Goal: Task Accomplishment & Management: Complete application form

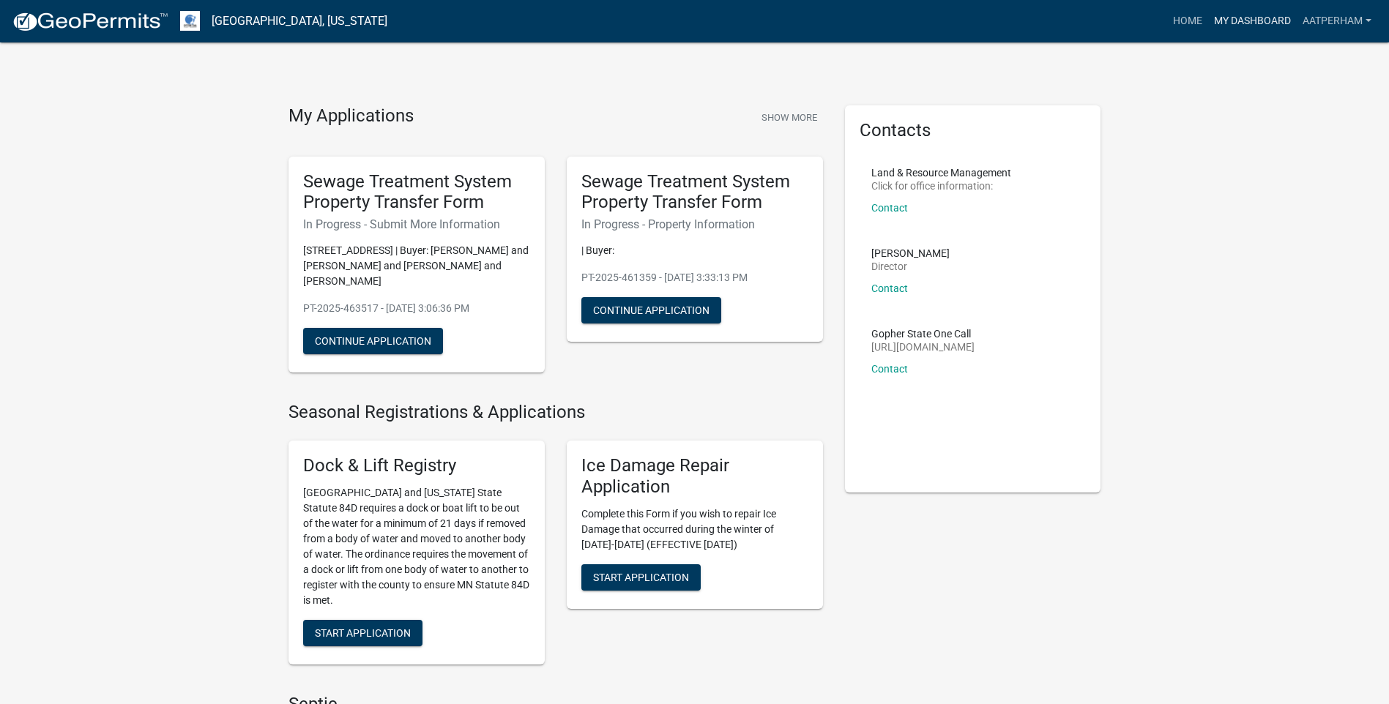
click at [1240, 26] on link "My Dashboard" at bounding box center [1252, 21] width 89 height 28
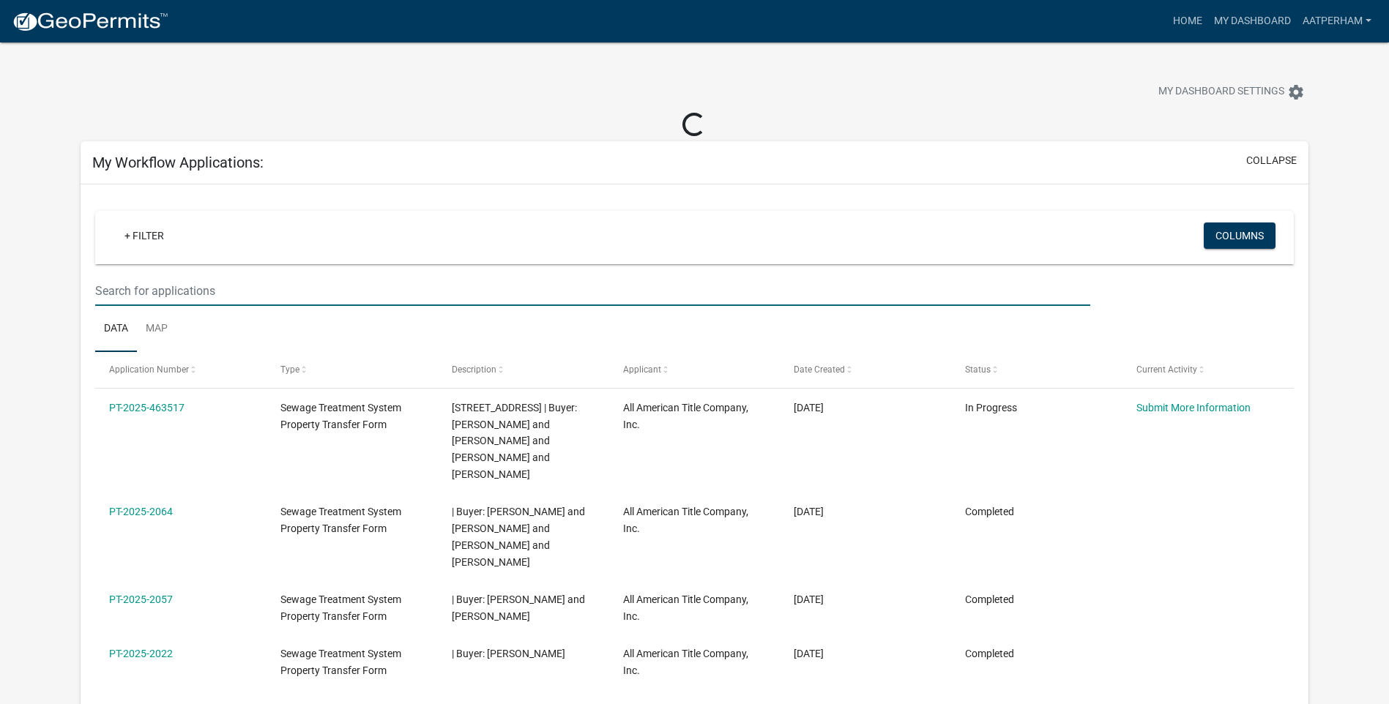
click at [245, 297] on input "text" at bounding box center [592, 291] width 995 height 30
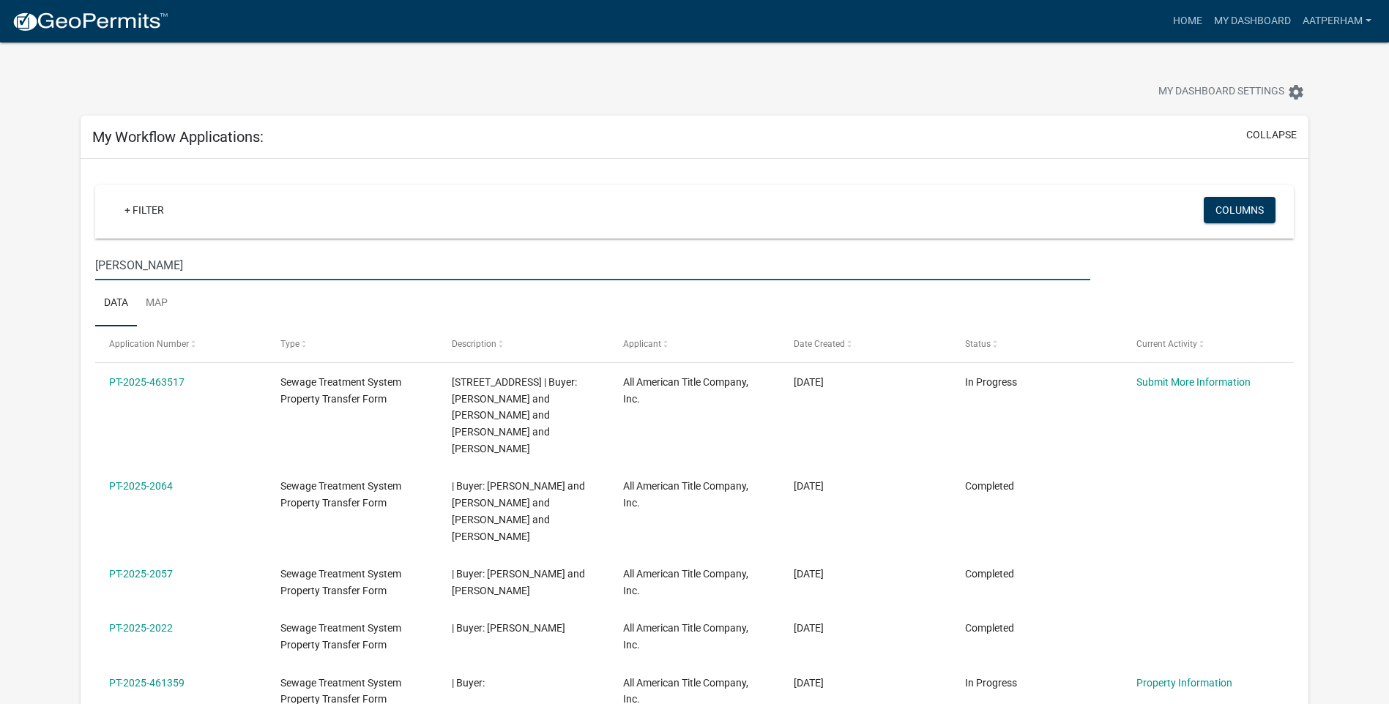
type input "[PERSON_NAME]"
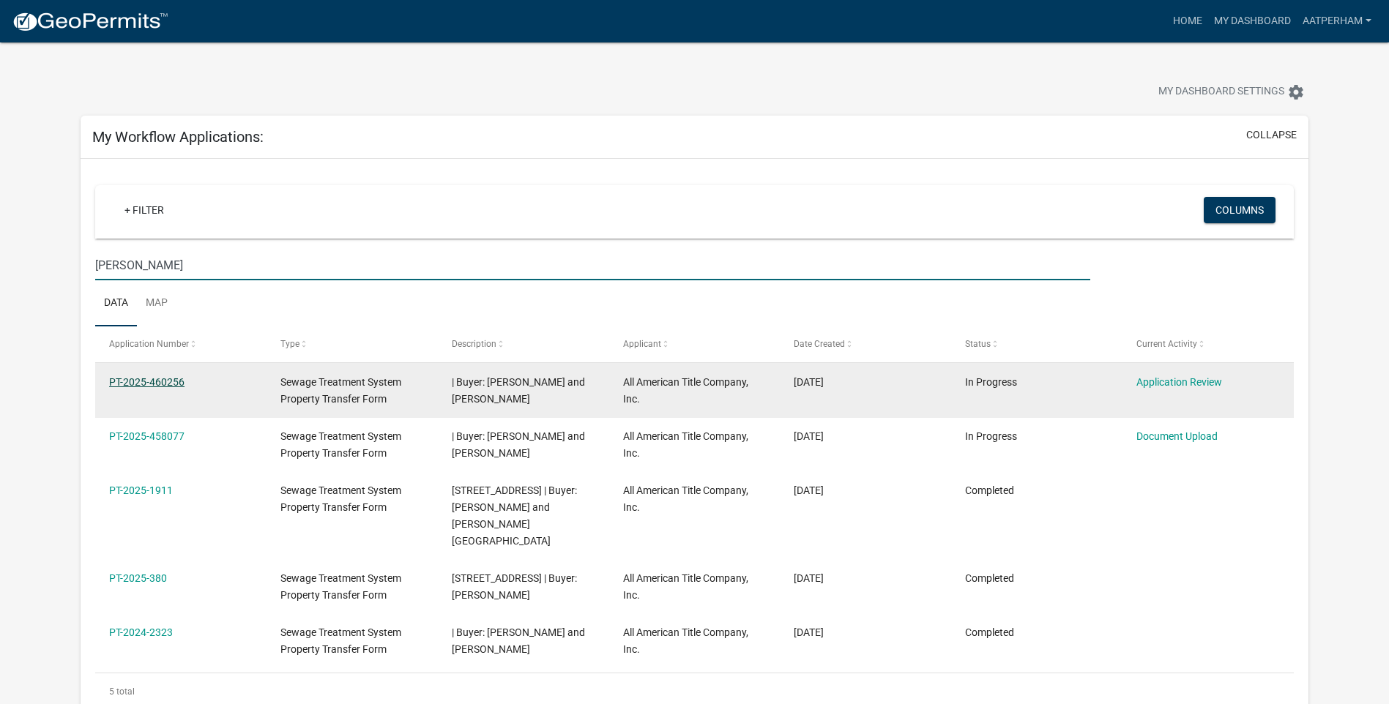
click at [159, 380] on link "PT-2025-460256" at bounding box center [146, 382] width 75 height 12
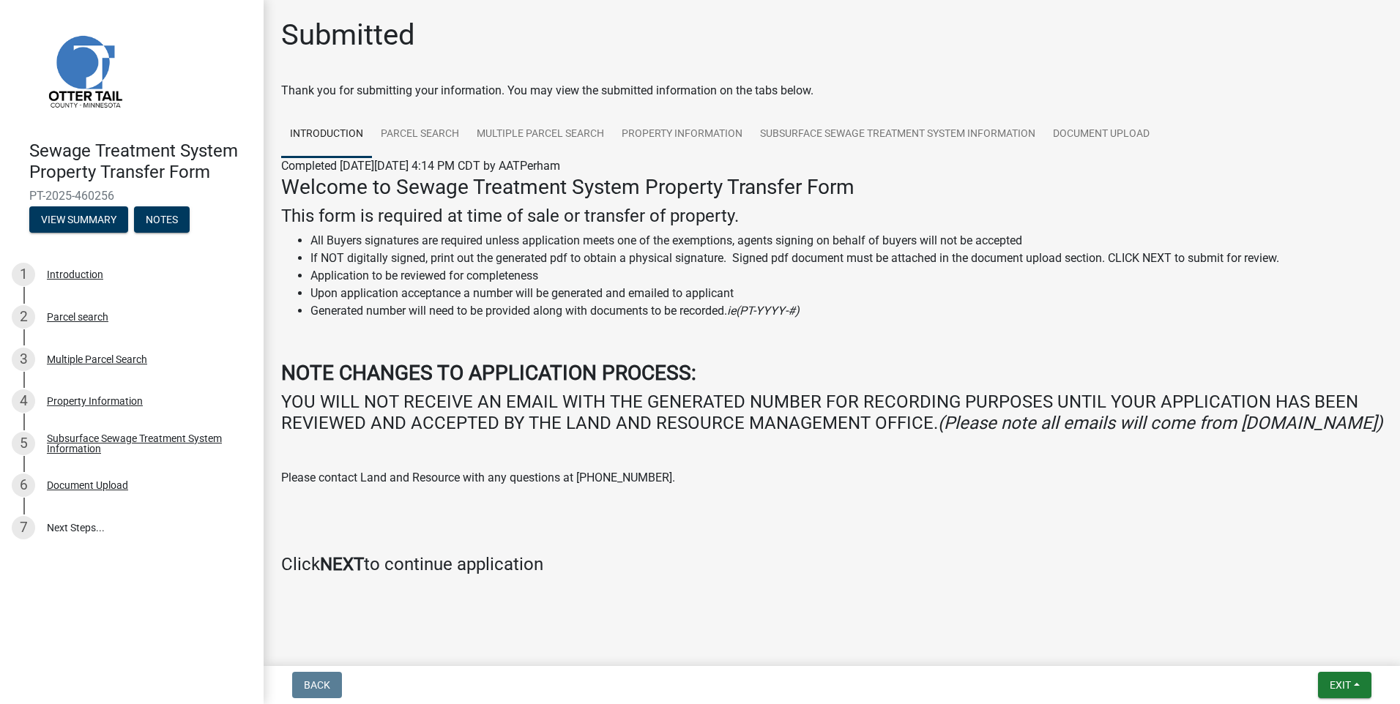
scroll to position [23, 0]
click at [97, 226] on button "View Summary" at bounding box center [78, 219] width 99 height 26
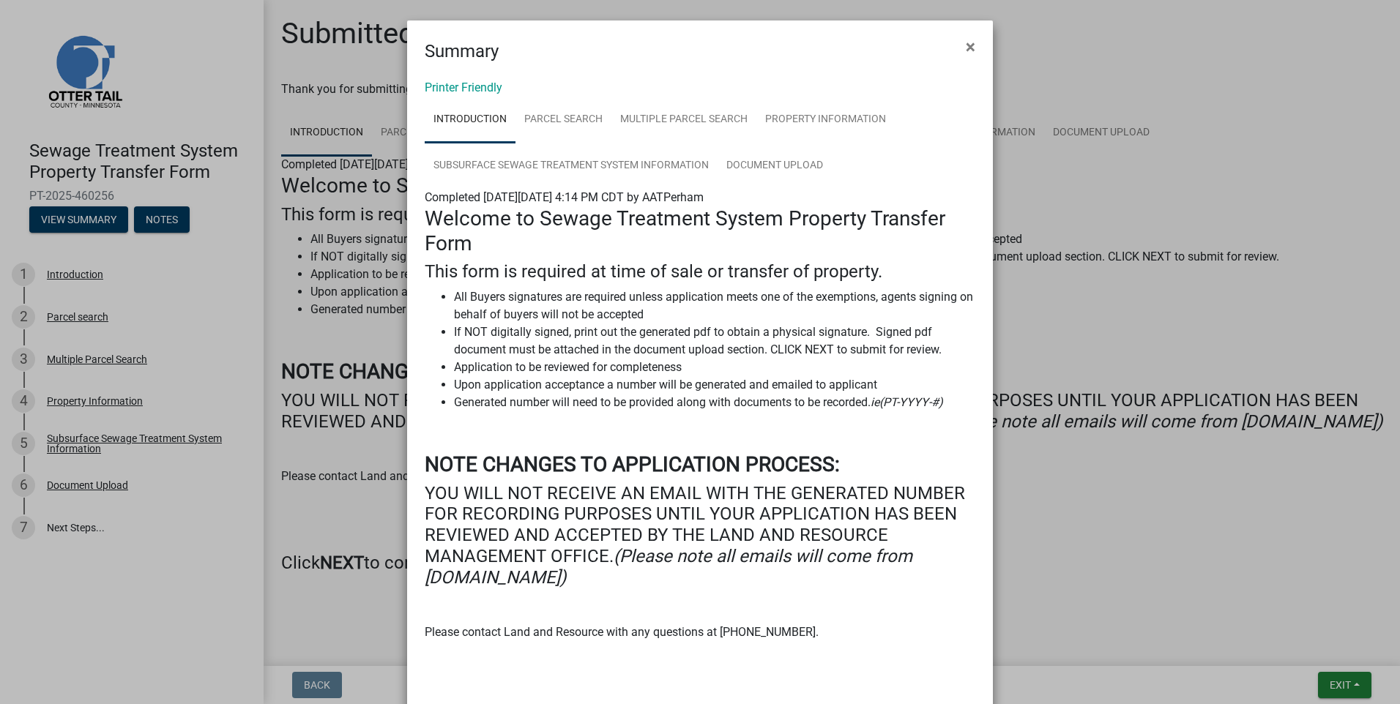
scroll to position [147, 0]
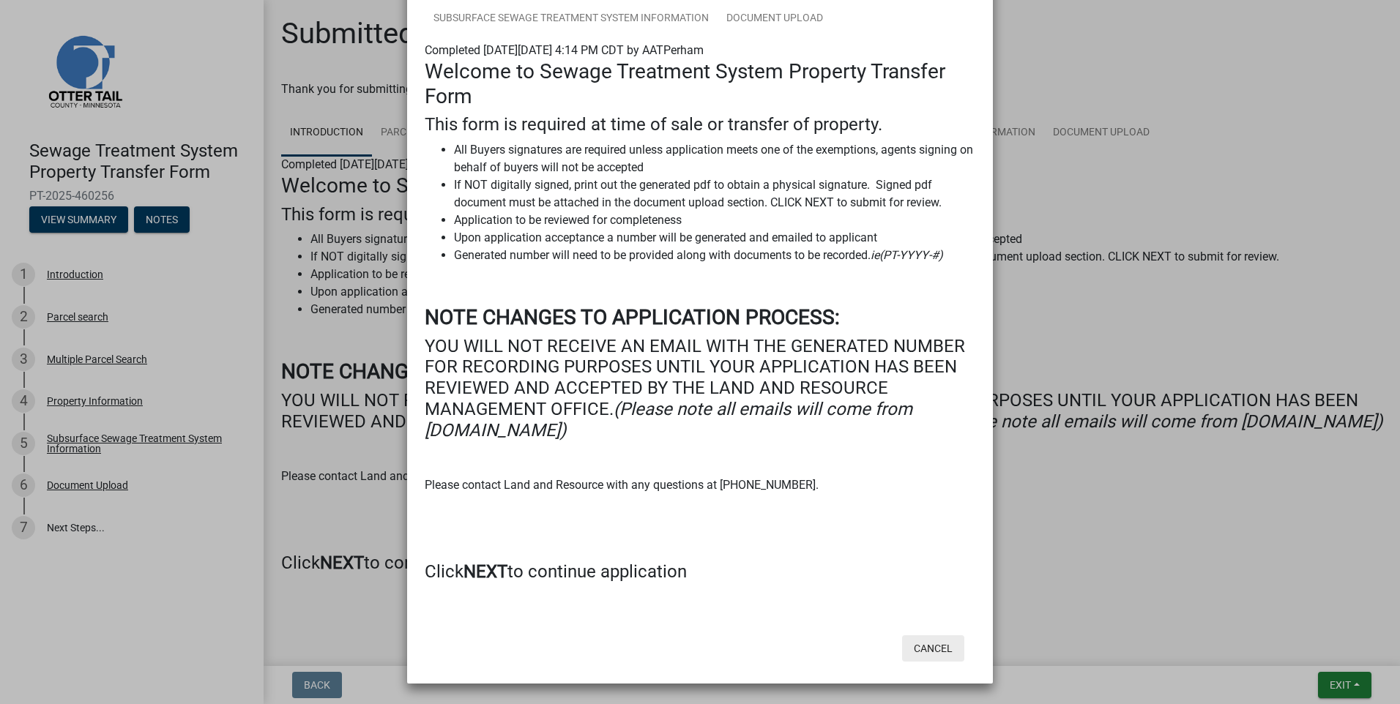
click at [928, 653] on button "Cancel" at bounding box center [933, 649] width 62 height 26
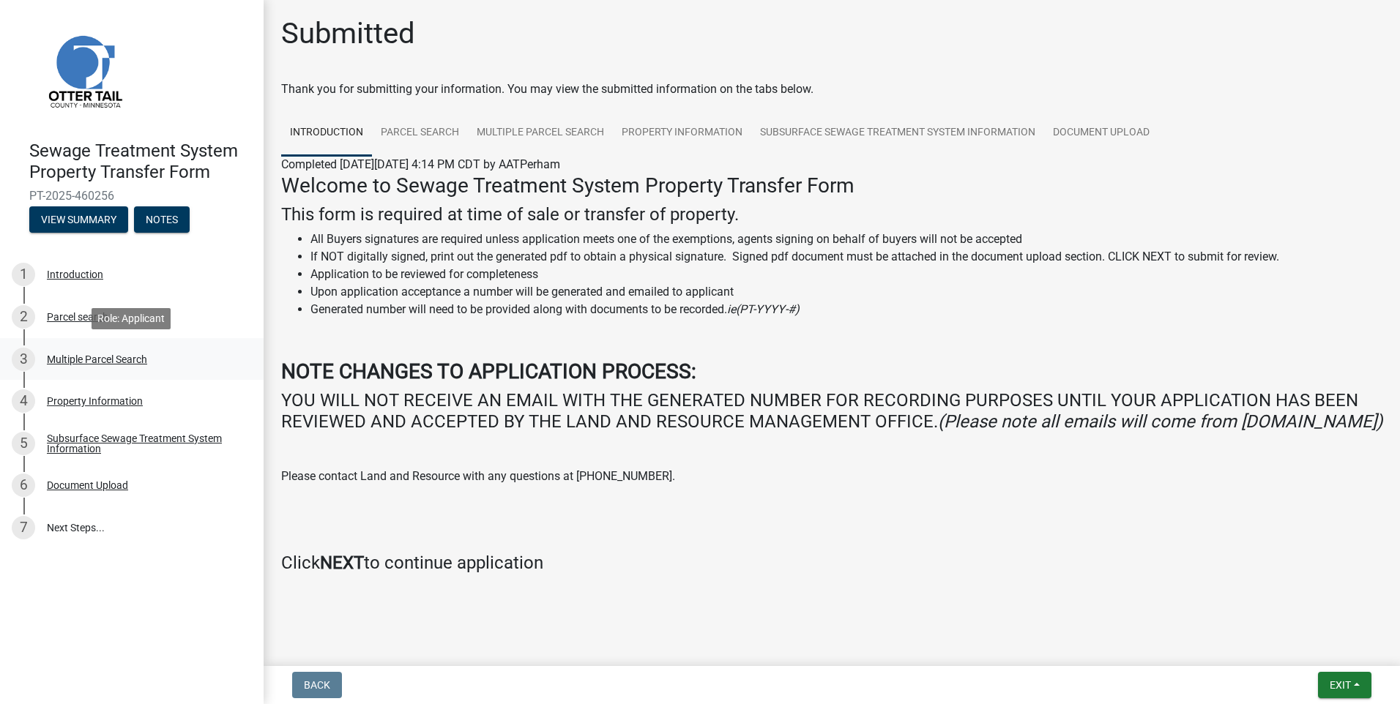
click at [74, 364] on div "Multiple Parcel Search" at bounding box center [97, 359] width 100 height 10
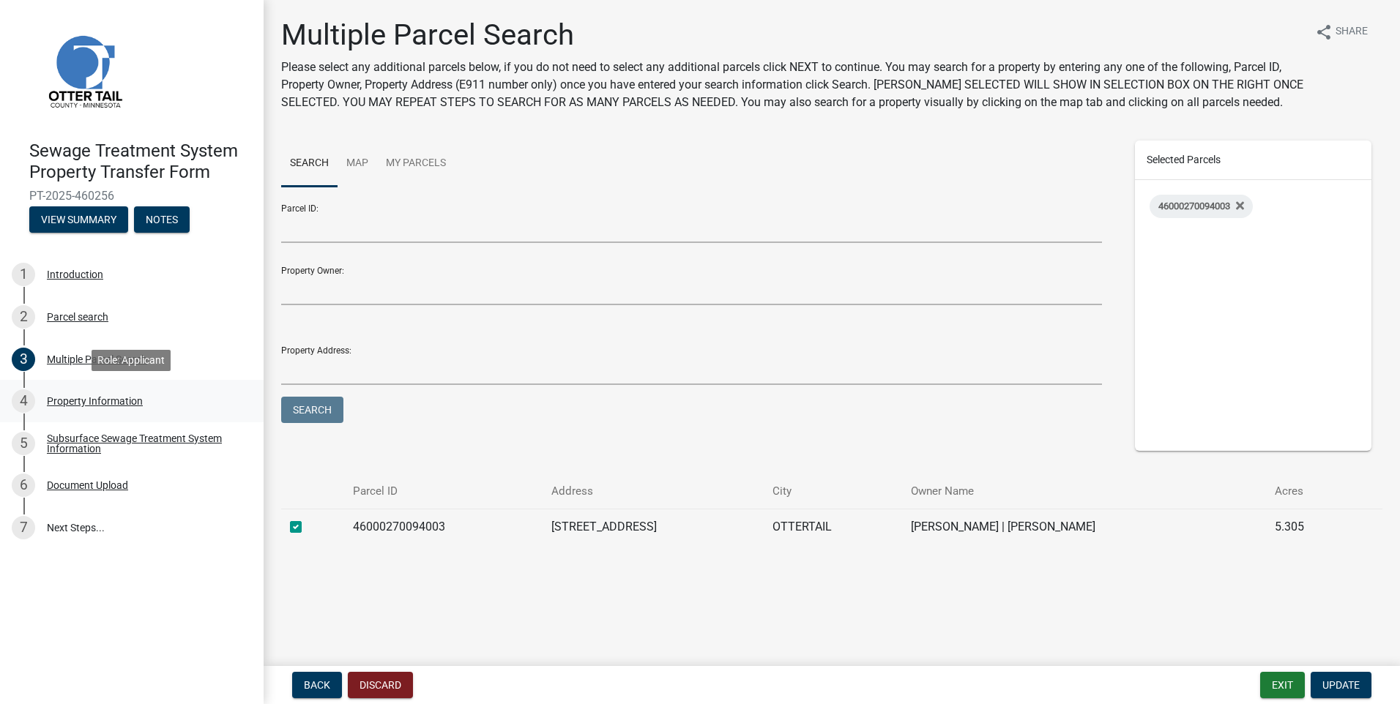
click at [115, 404] on div "Property Information" at bounding box center [95, 401] width 96 height 10
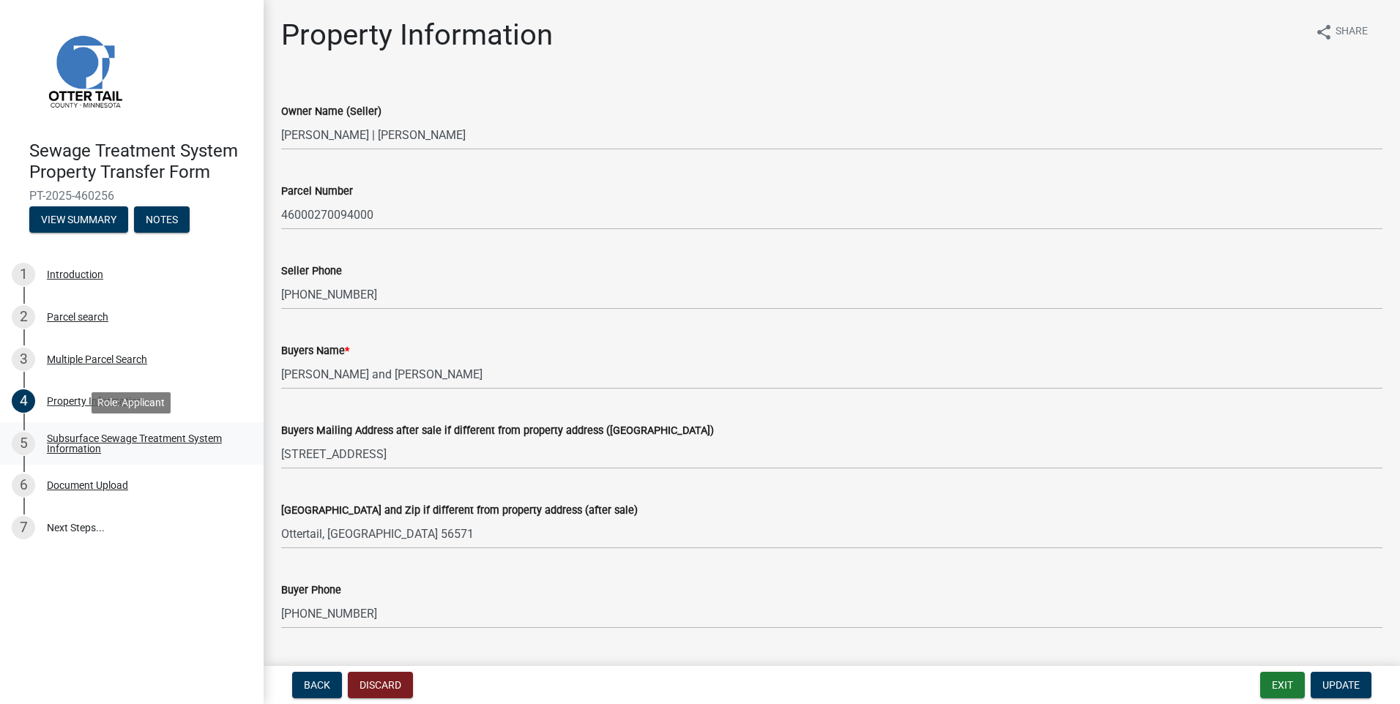
click at [74, 438] on div "Subsurface Sewage Treatment System Information" at bounding box center [143, 443] width 193 height 21
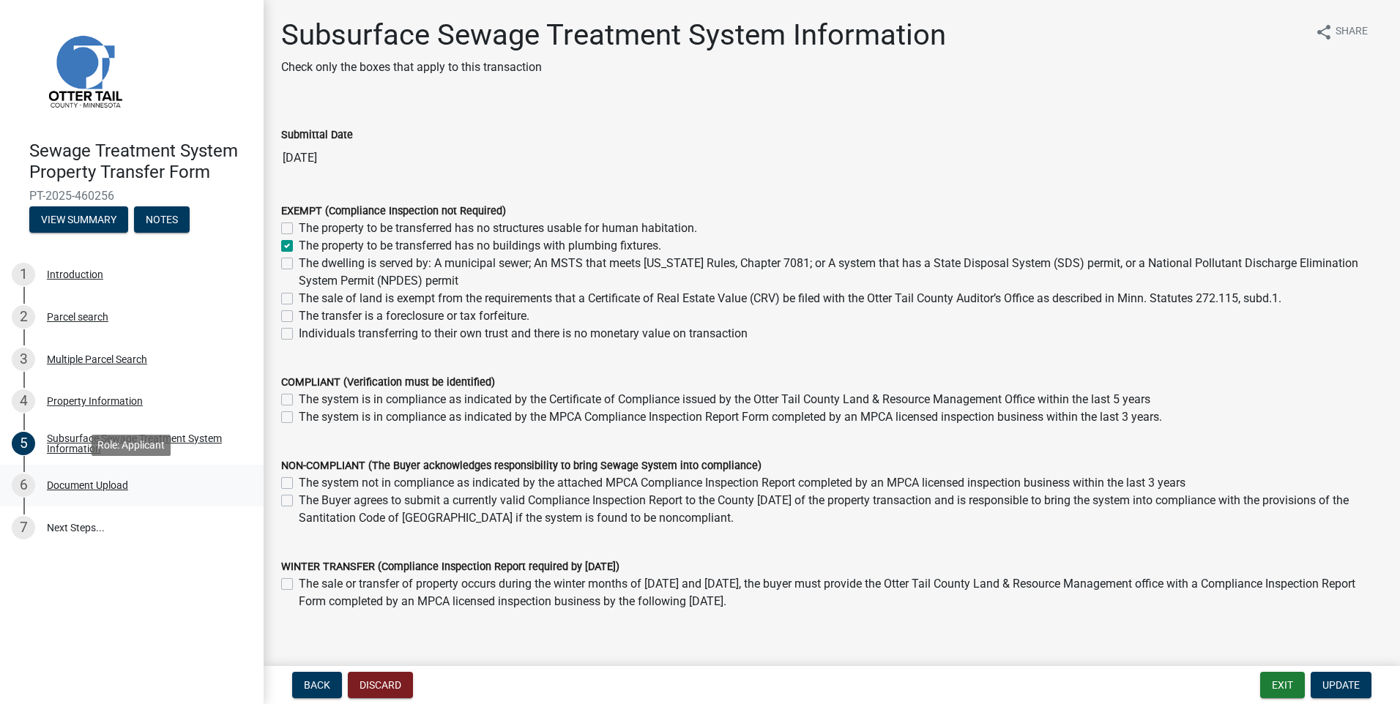
click at [70, 480] on div "Document Upload" at bounding box center [87, 485] width 81 height 10
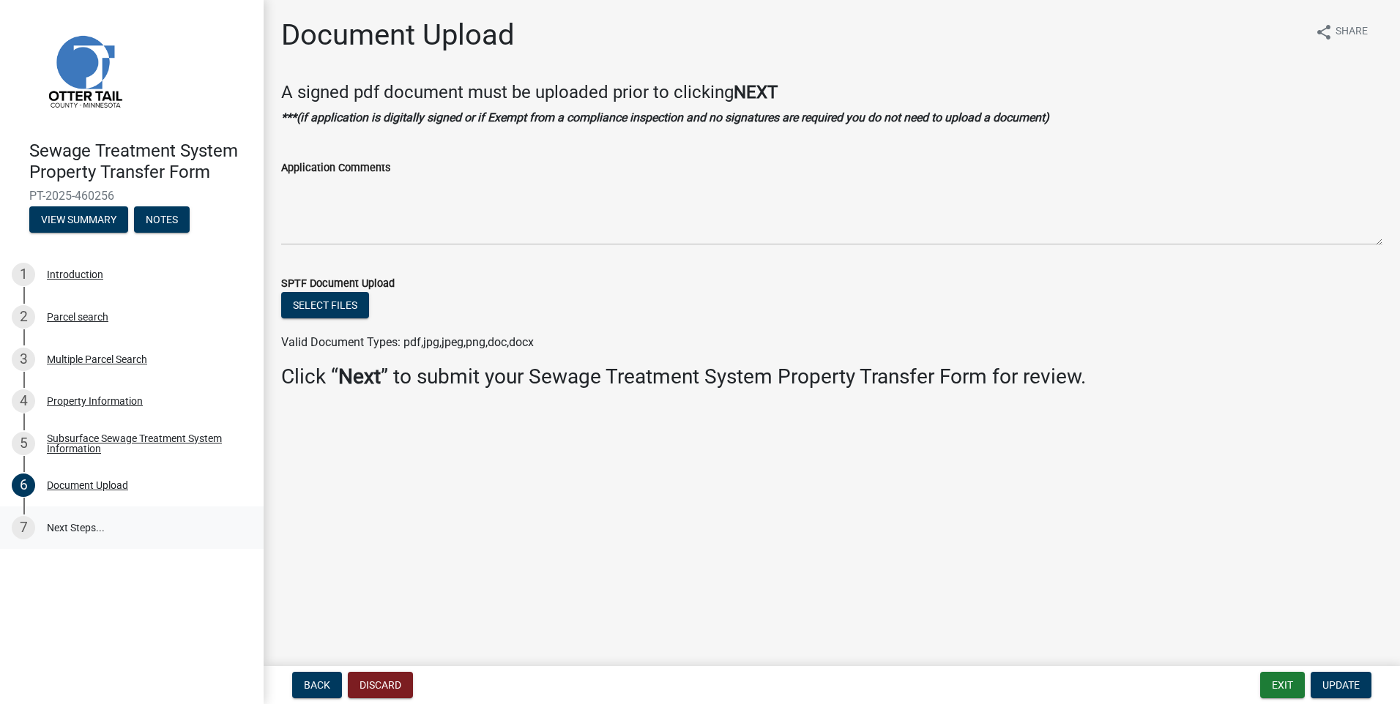
click at [59, 518] on link "7 Next Steps..." at bounding box center [132, 528] width 264 height 42
click at [1345, 688] on span "Update" at bounding box center [1340, 686] width 37 height 12
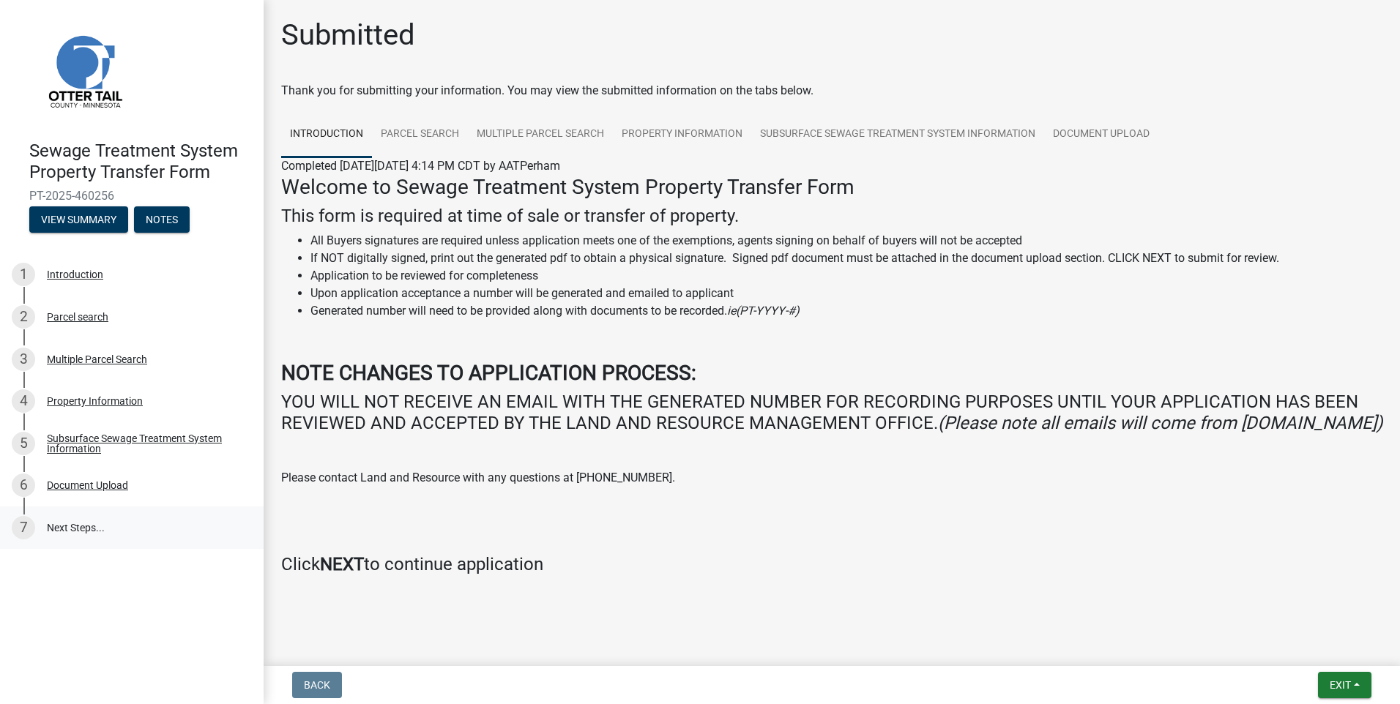
click at [86, 534] on link "7 Next Steps..." at bounding box center [132, 528] width 264 height 42
click at [152, 217] on button "Notes" at bounding box center [162, 219] width 56 height 26
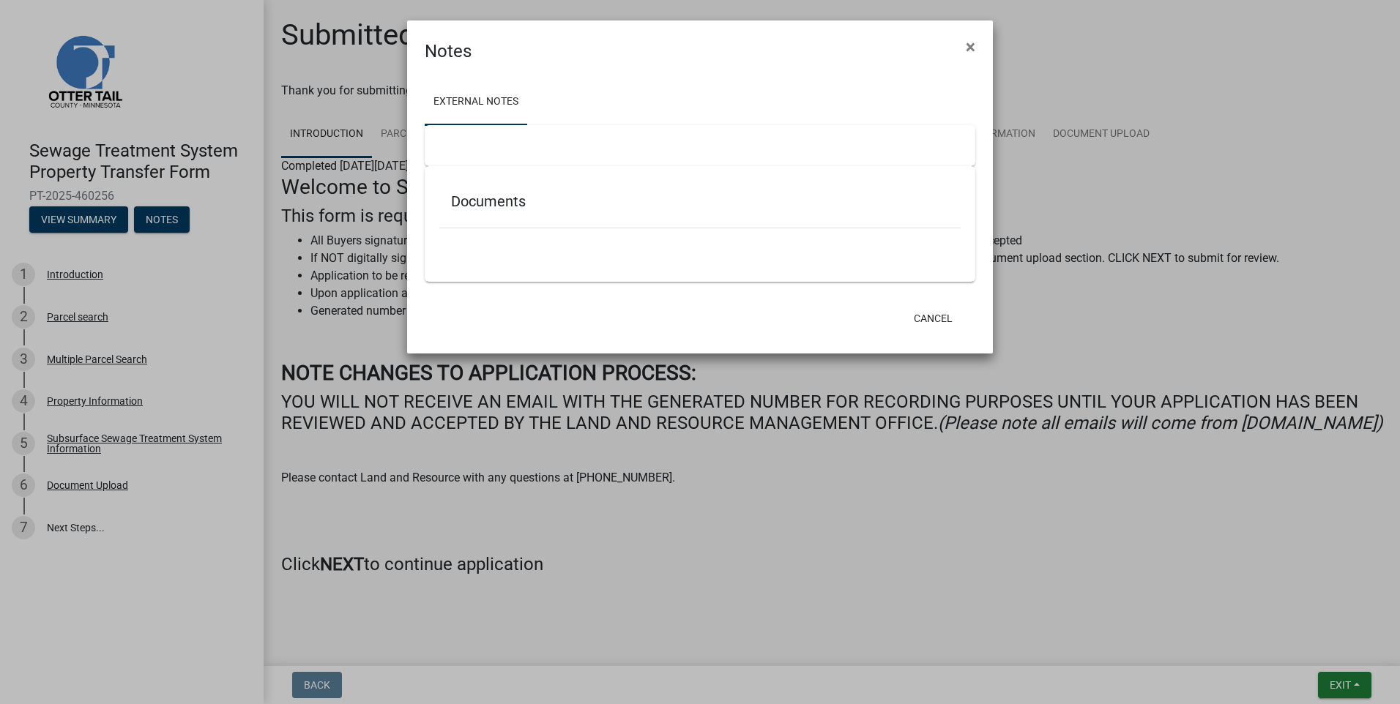
click at [496, 110] on link "External Notes" at bounding box center [476, 102] width 103 height 47
click at [953, 324] on button "Cancel" at bounding box center [933, 318] width 62 height 26
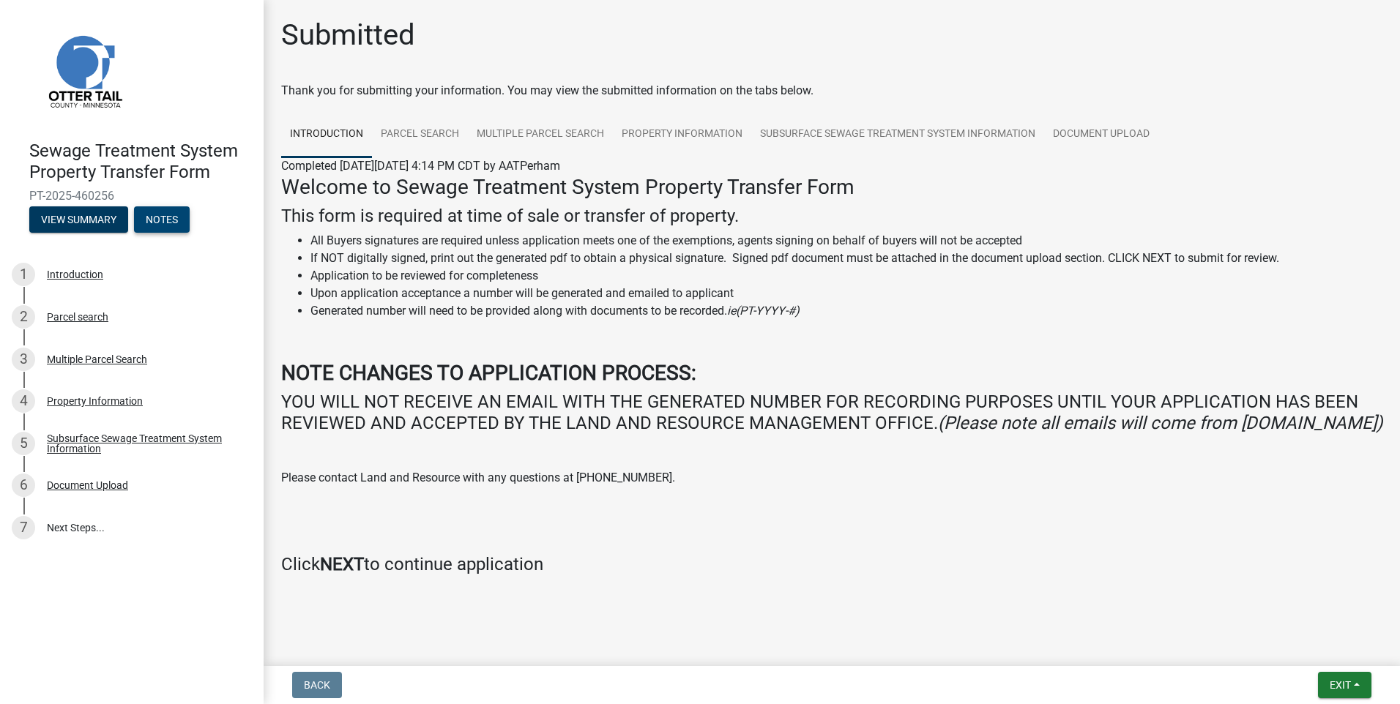
scroll to position [23, 0]
click at [1090, 115] on link "Document Upload" at bounding box center [1101, 133] width 114 height 47
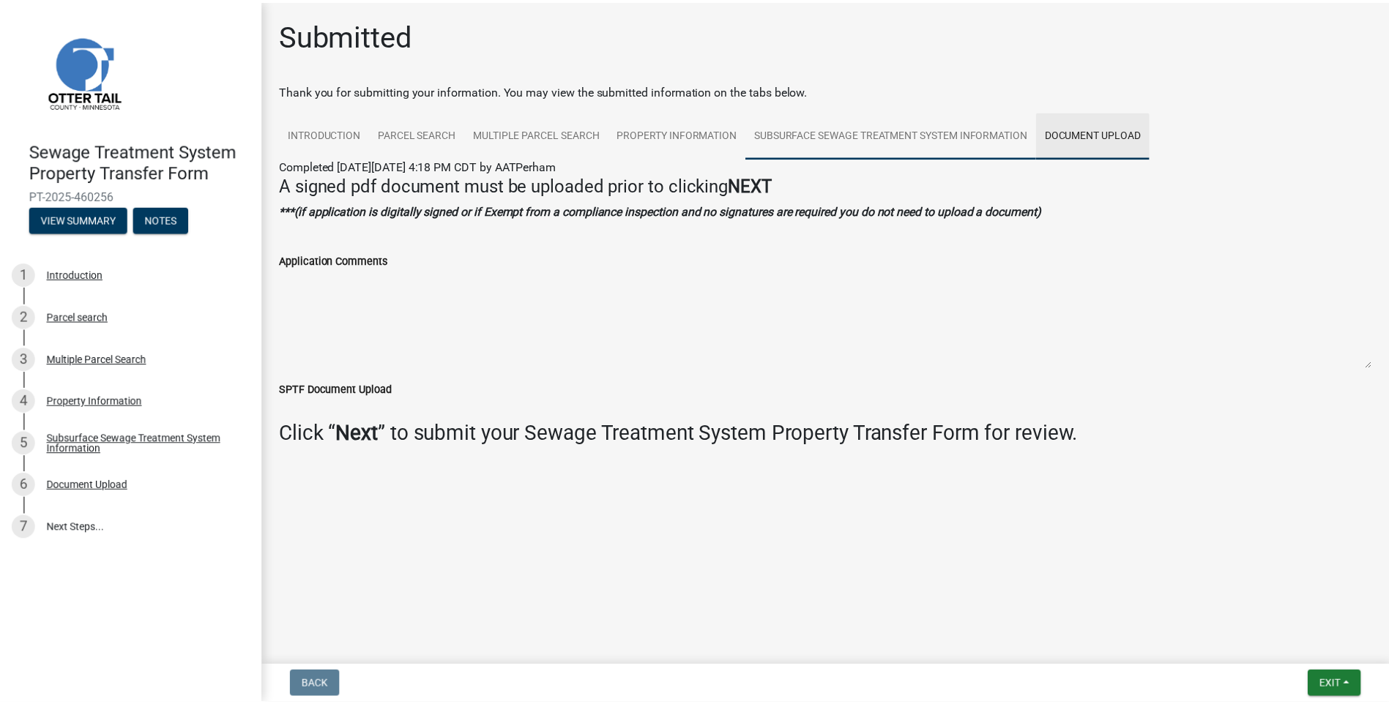
scroll to position [0, 0]
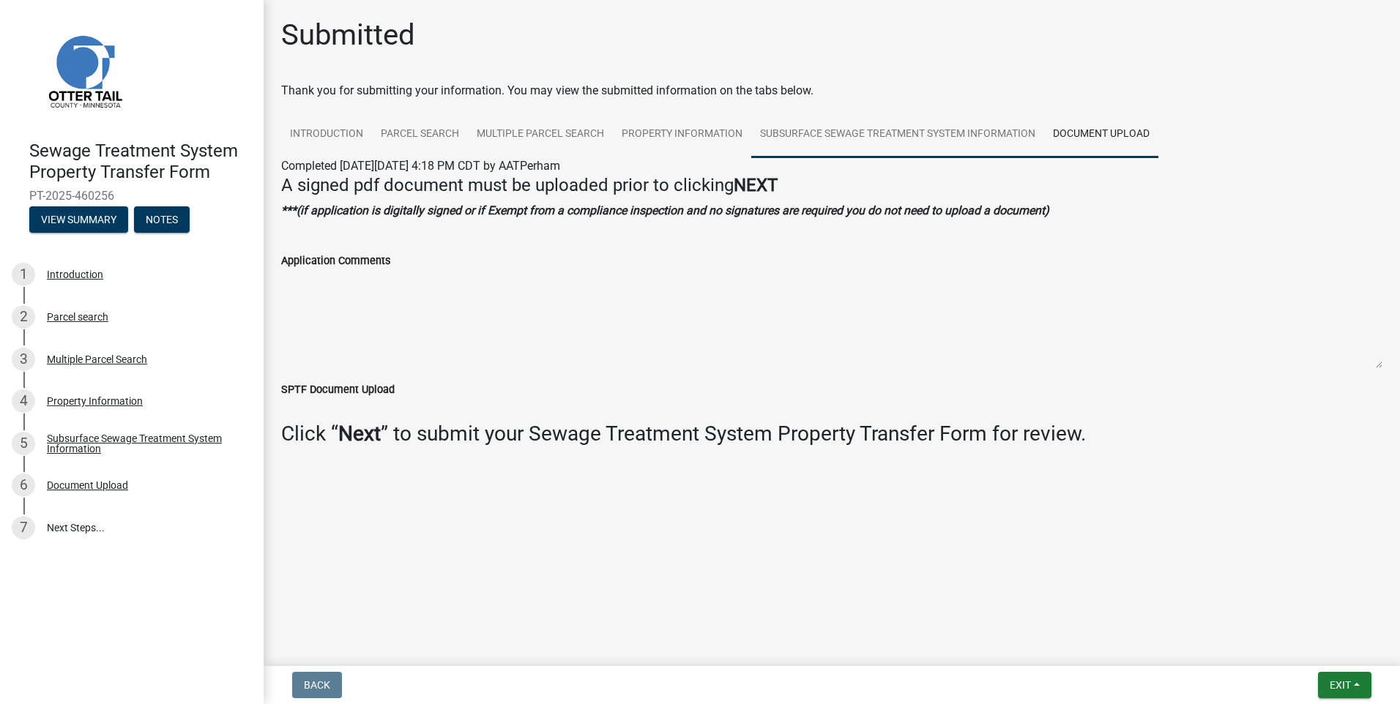
click at [918, 132] on link "Subsurface Sewage Treatment System Information" at bounding box center [897, 134] width 293 height 47
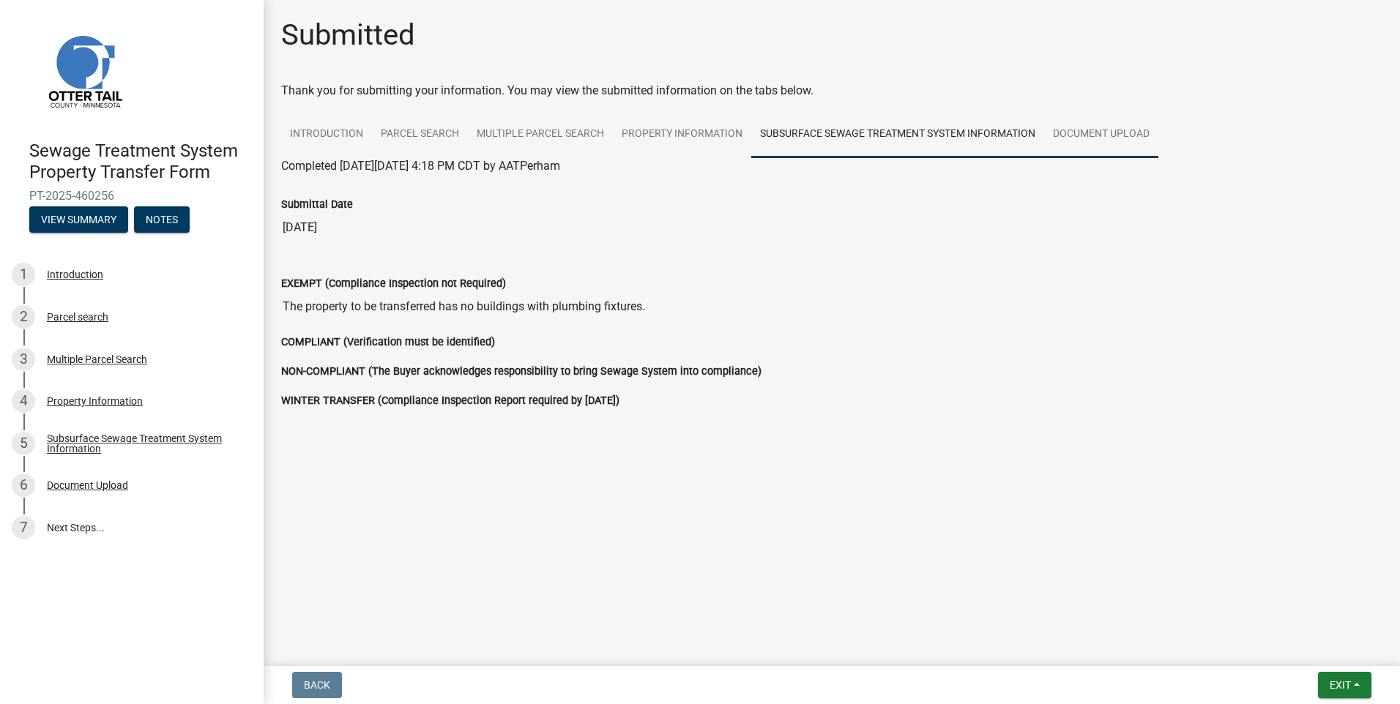
click at [1073, 129] on link "Document Upload" at bounding box center [1101, 134] width 114 height 47
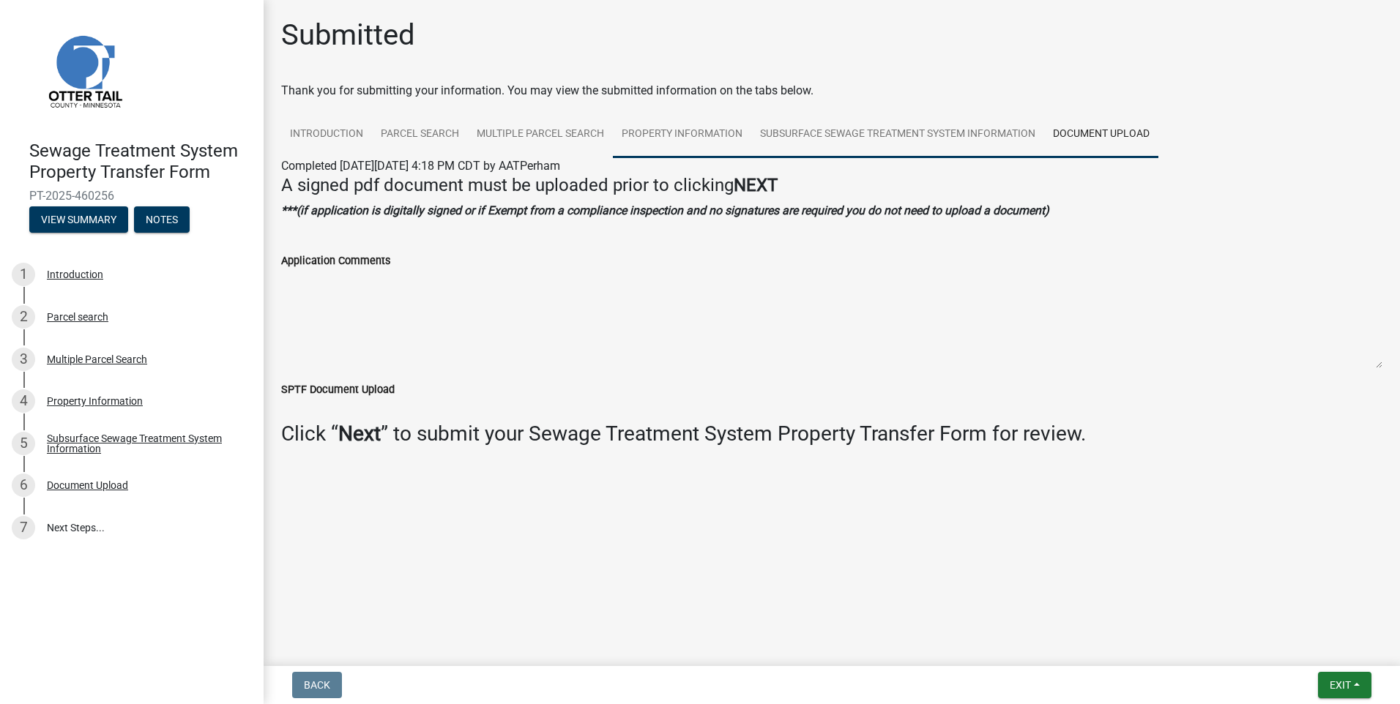
drag, startPoint x: 855, startPoint y: 130, endPoint x: 716, endPoint y: 129, distance: 138.4
click at [854, 130] on link "Subsurface Sewage Treatment System Information" at bounding box center [897, 134] width 293 height 47
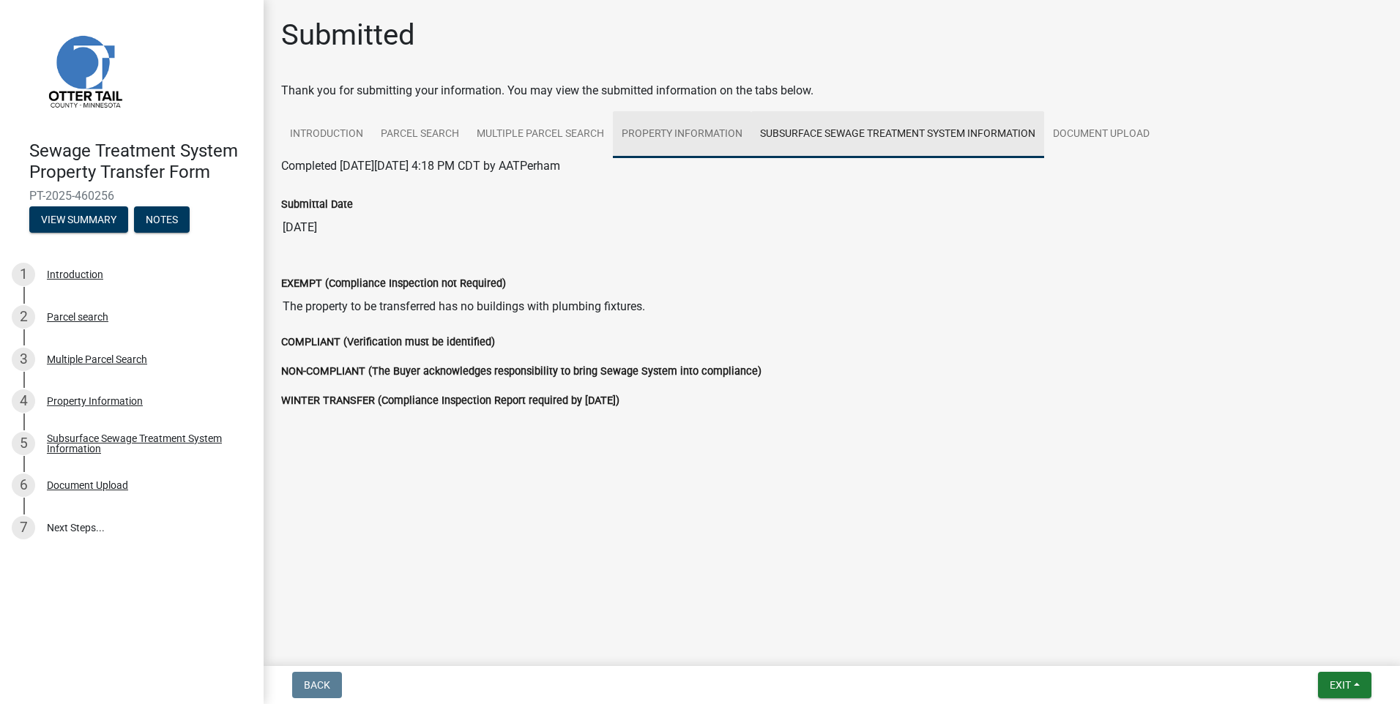
click at [662, 137] on link "Property Information" at bounding box center [682, 134] width 138 height 47
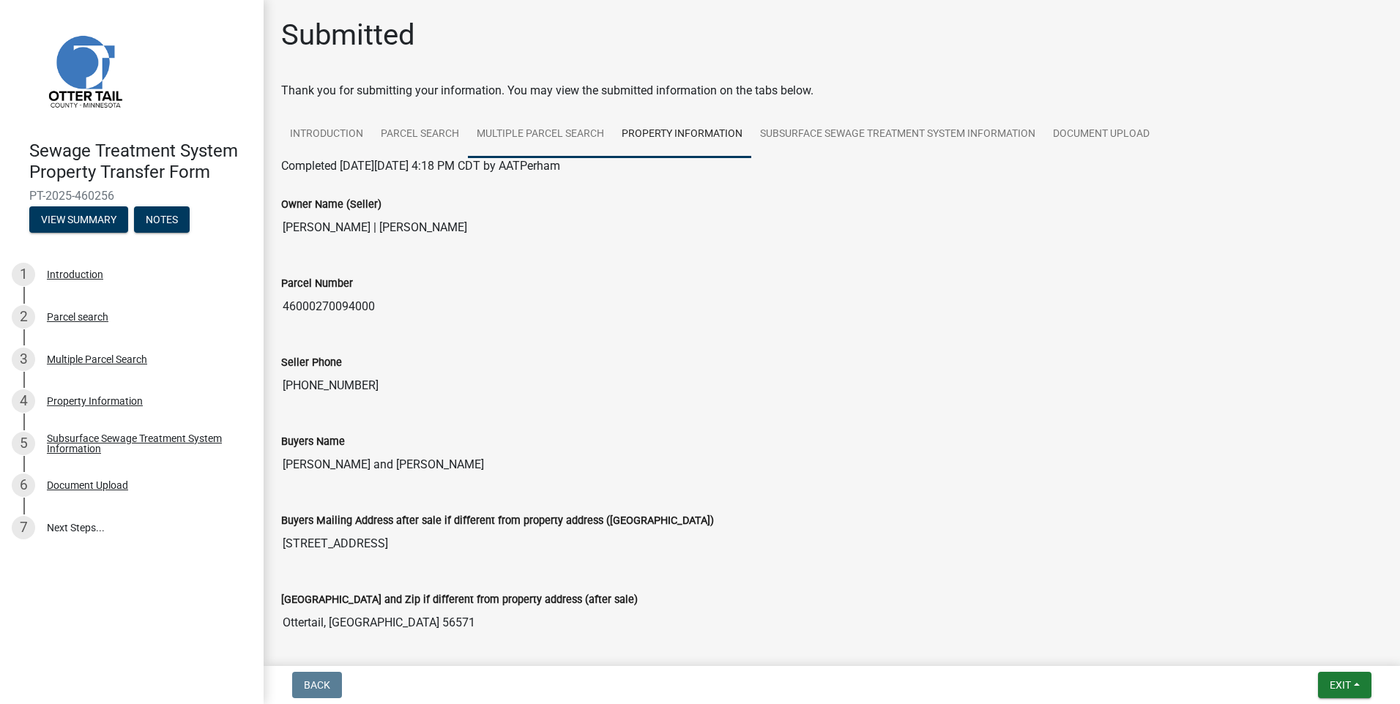
click at [513, 129] on link "Multiple Parcel Search" at bounding box center [540, 134] width 145 height 47
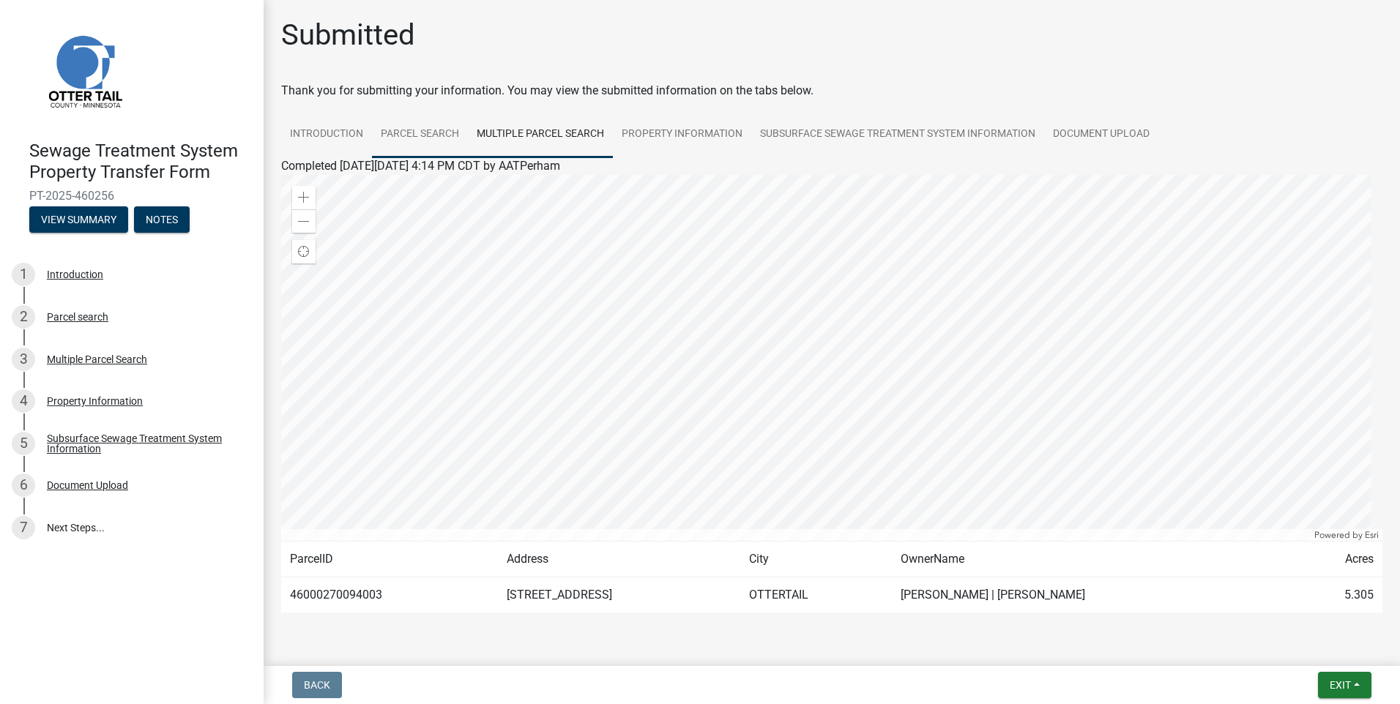
click at [392, 130] on link "Parcel search" at bounding box center [420, 134] width 96 height 47
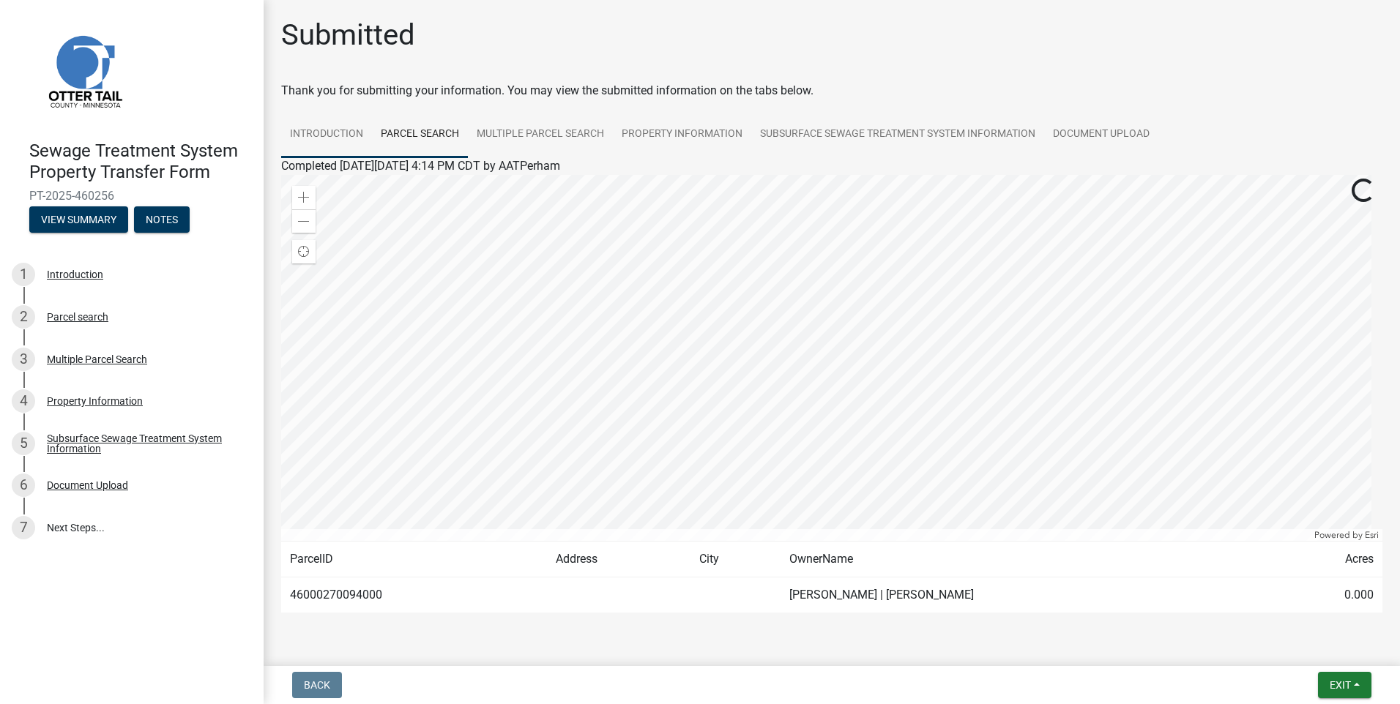
click at [338, 133] on link "Introduction" at bounding box center [326, 134] width 91 height 47
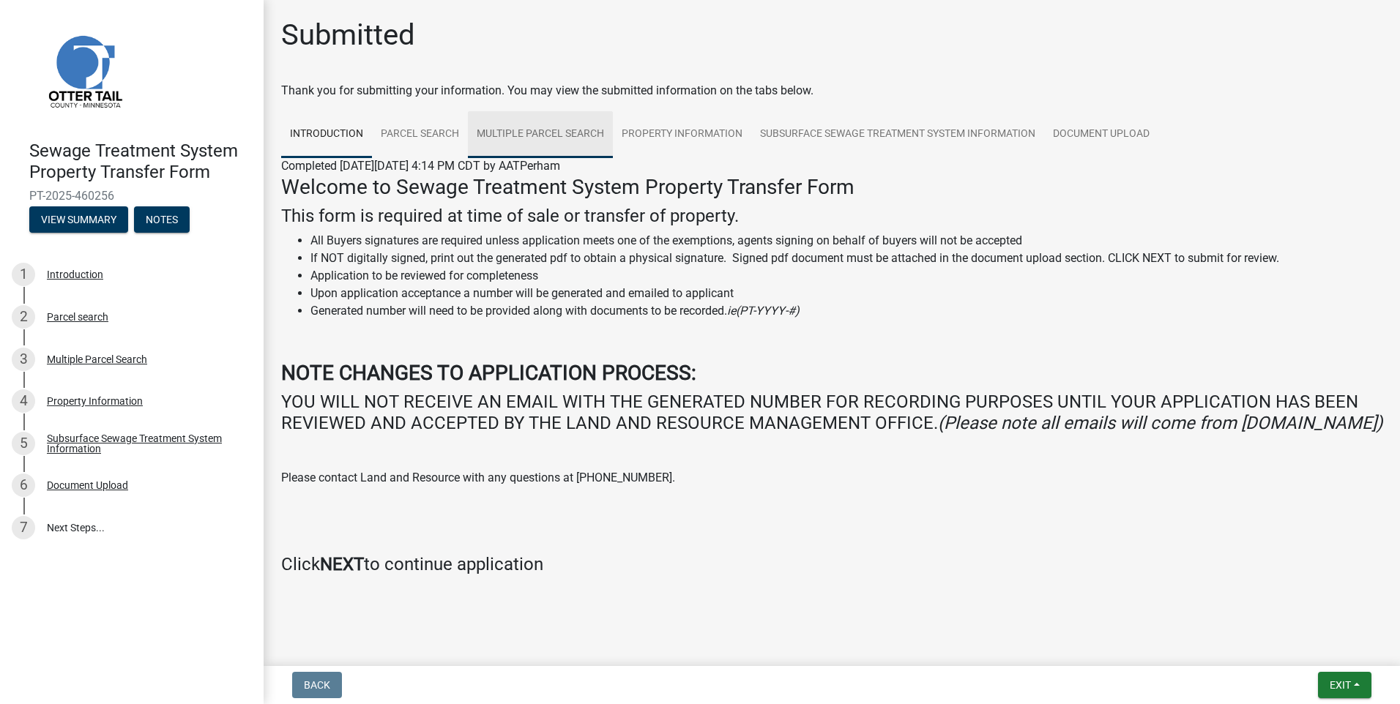
click at [593, 132] on link "Multiple Parcel Search" at bounding box center [540, 134] width 145 height 47
click at [425, 131] on link "Parcel search" at bounding box center [420, 134] width 96 height 47
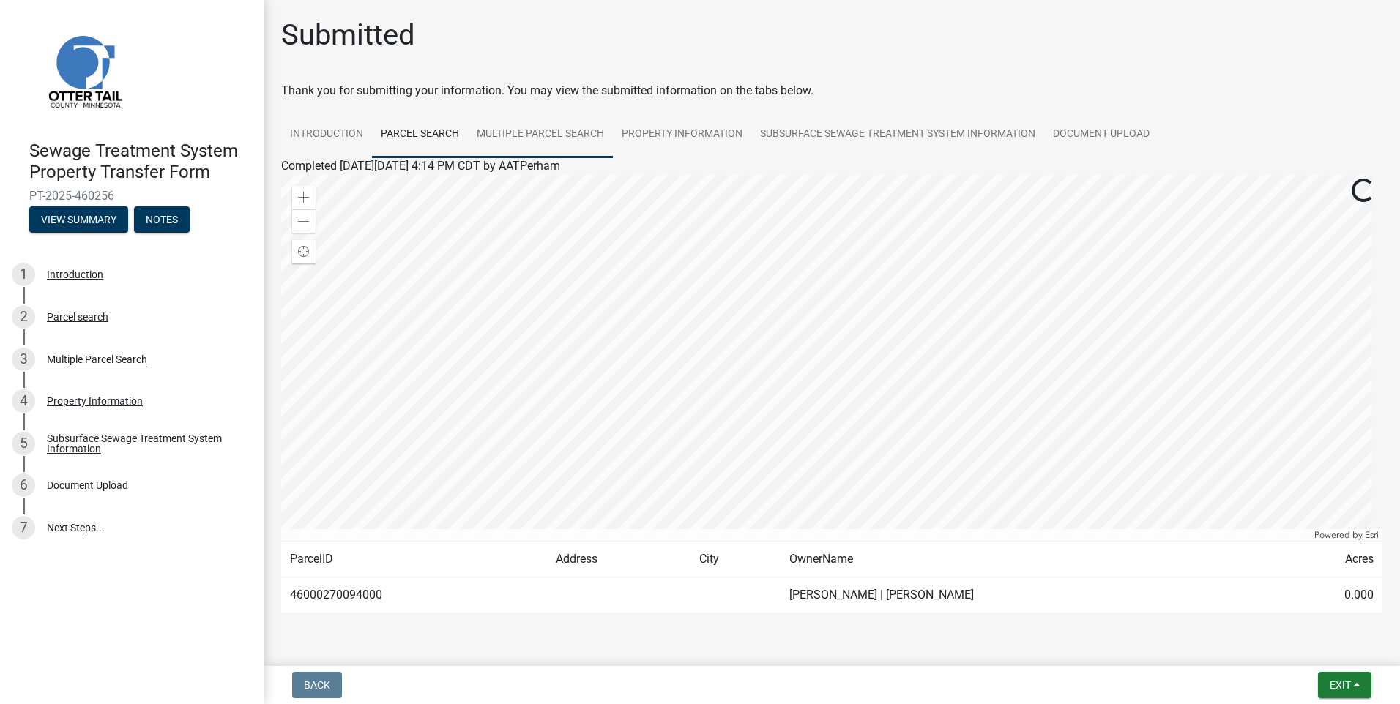
click at [545, 139] on link "Multiple Parcel Search" at bounding box center [540, 134] width 145 height 47
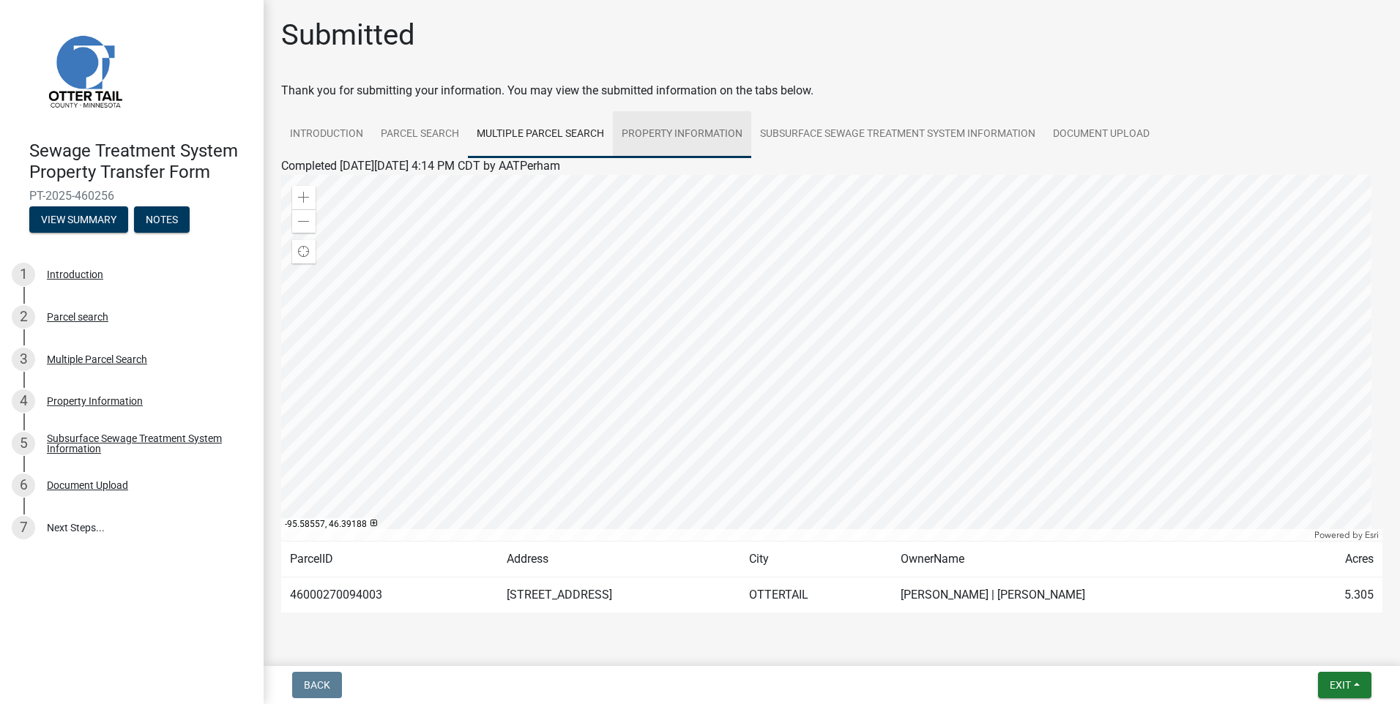
click at [660, 126] on link "Property Information" at bounding box center [682, 134] width 138 height 47
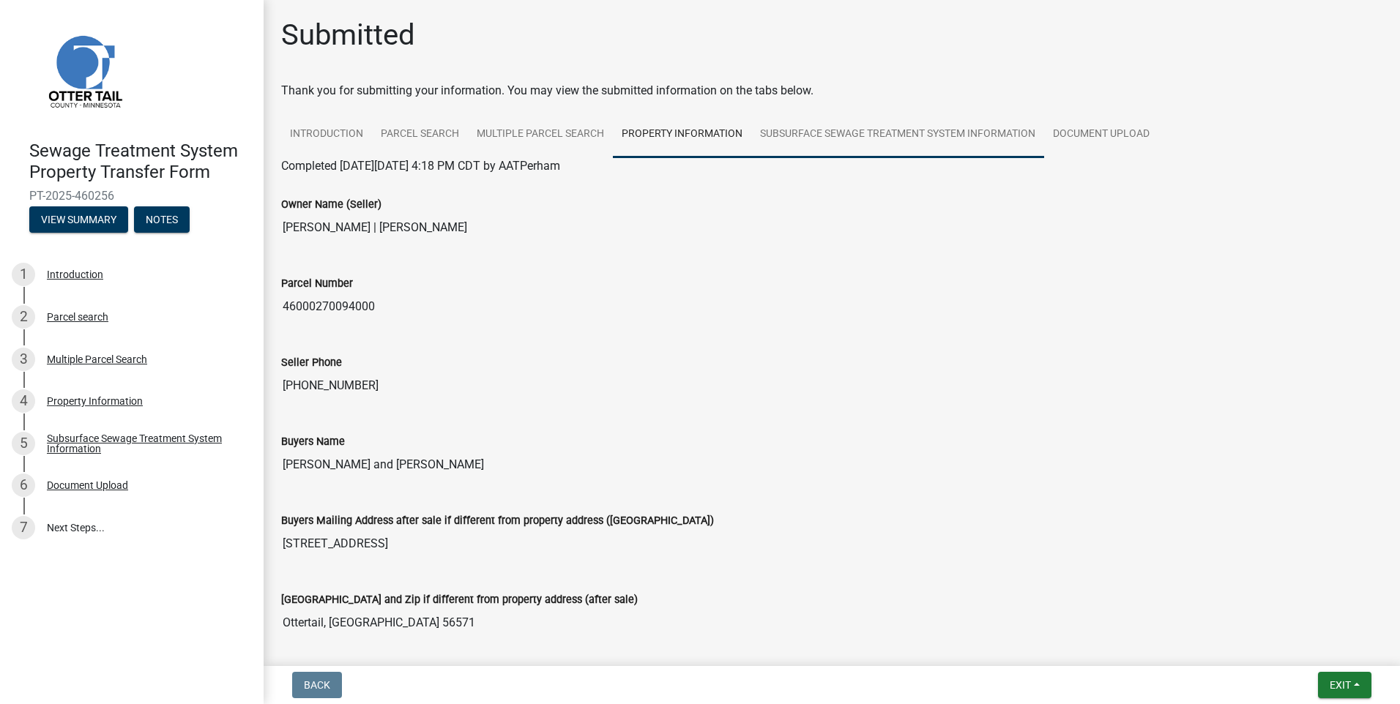
click at [895, 128] on link "Subsurface Sewage Treatment System Information" at bounding box center [897, 134] width 293 height 47
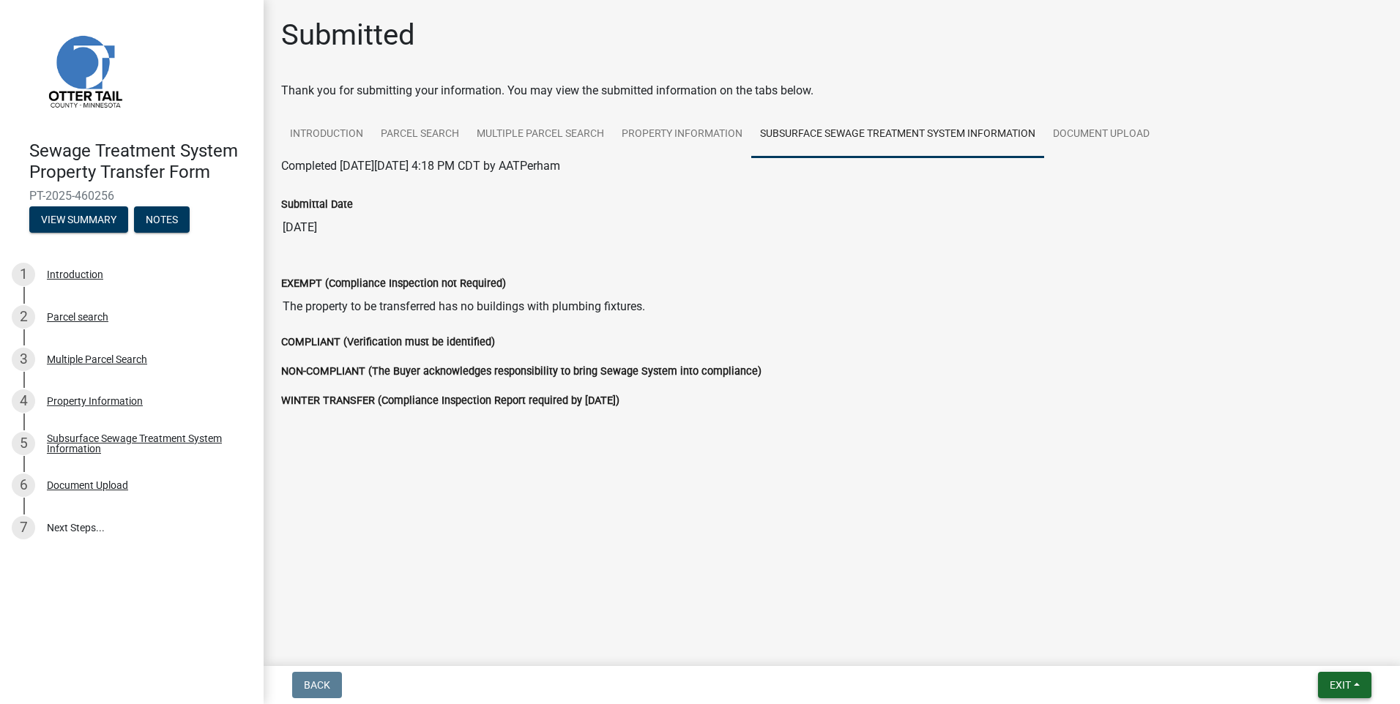
click at [1343, 680] on span "Exit" at bounding box center [1340, 686] width 21 height 12
click at [1308, 653] on button "Save & Exit" at bounding box center [1312, 647] width 117 height 35
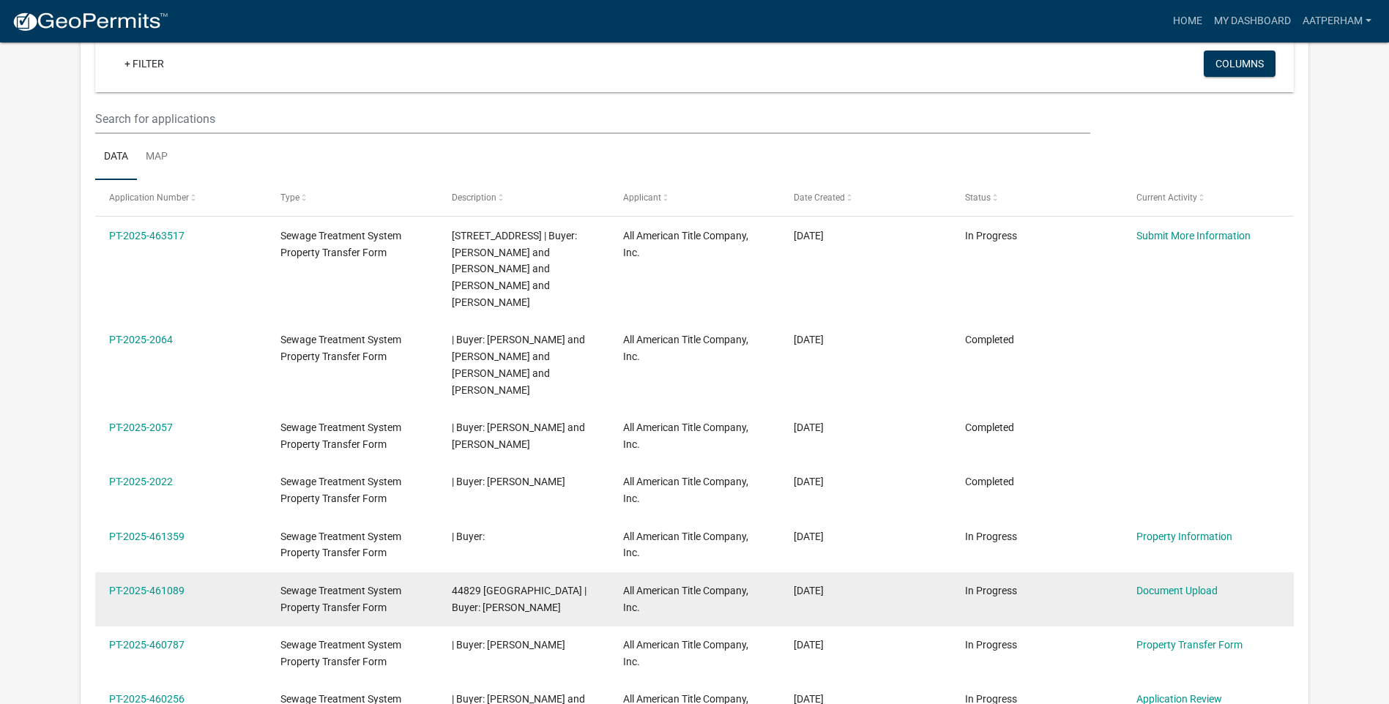
scroll to position [293, 0]
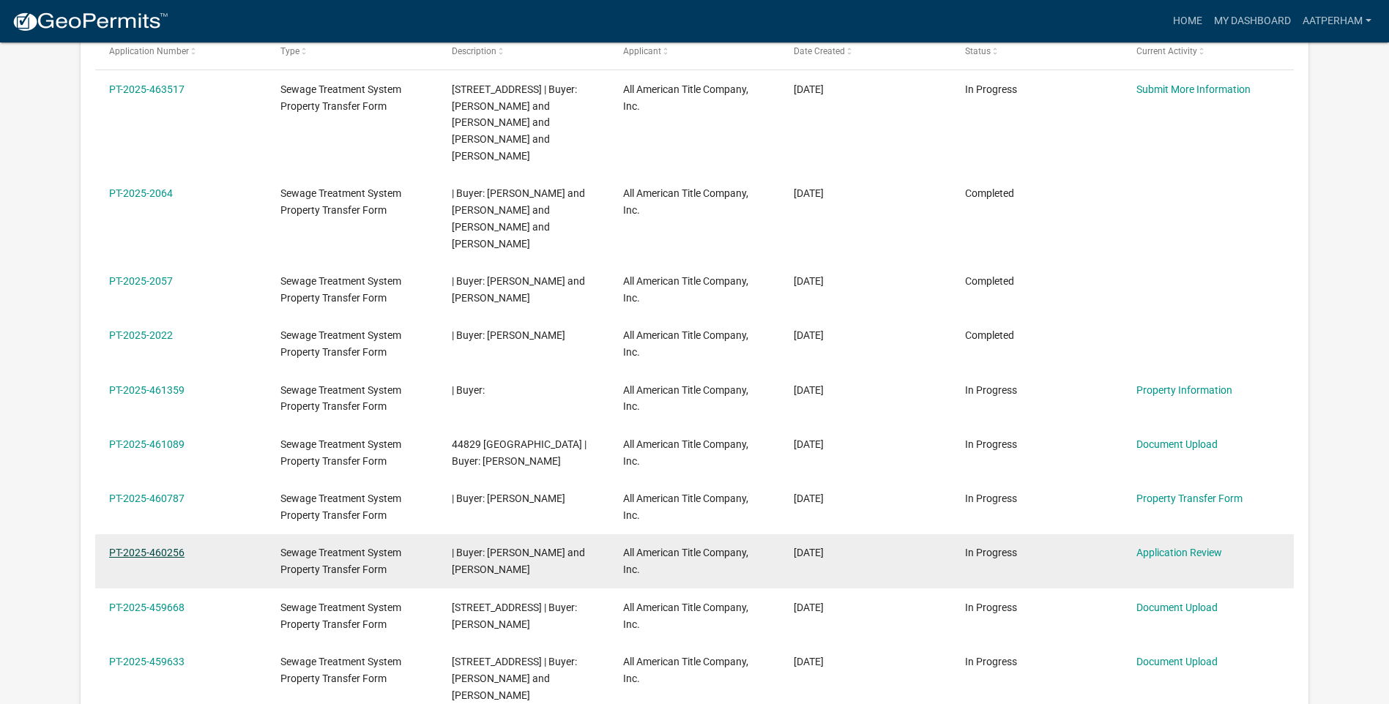
click at [152, 547] on link "PT-2025-460256" at bounding box center [146, 553] width 75 height 12
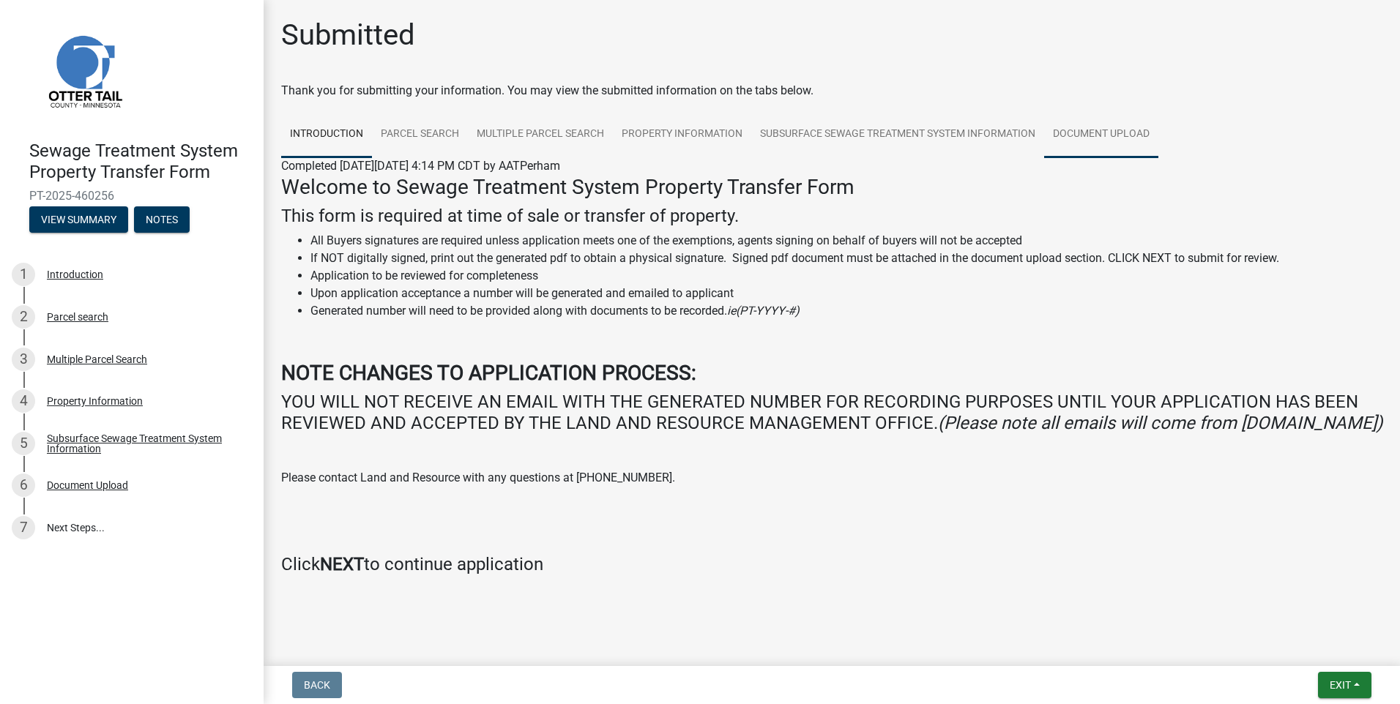
click at [1100, 131] on link "Document Upload" at bounding box center [1101, 134] width 114 height 47
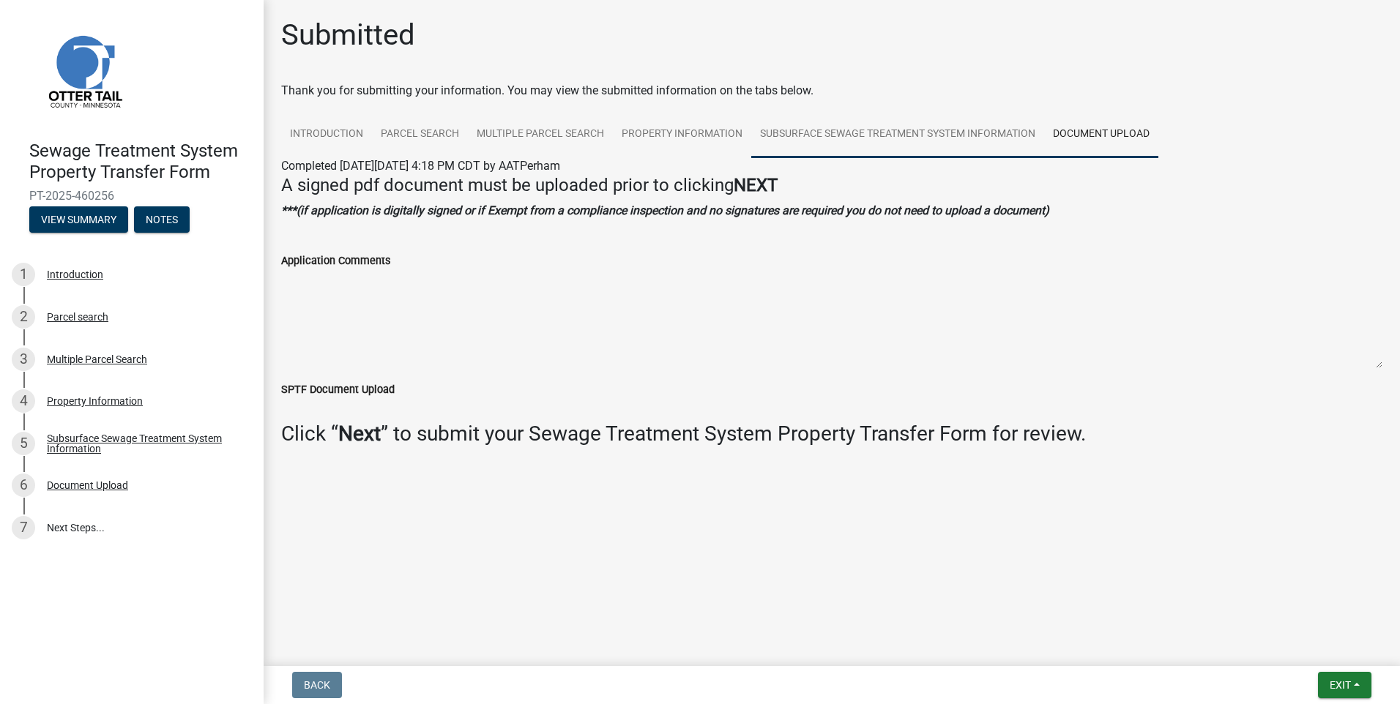
click at [880, 124] on link "Subsurface Sewage Treatment System Information" at bounding box center [897, 134] width 293 height 47
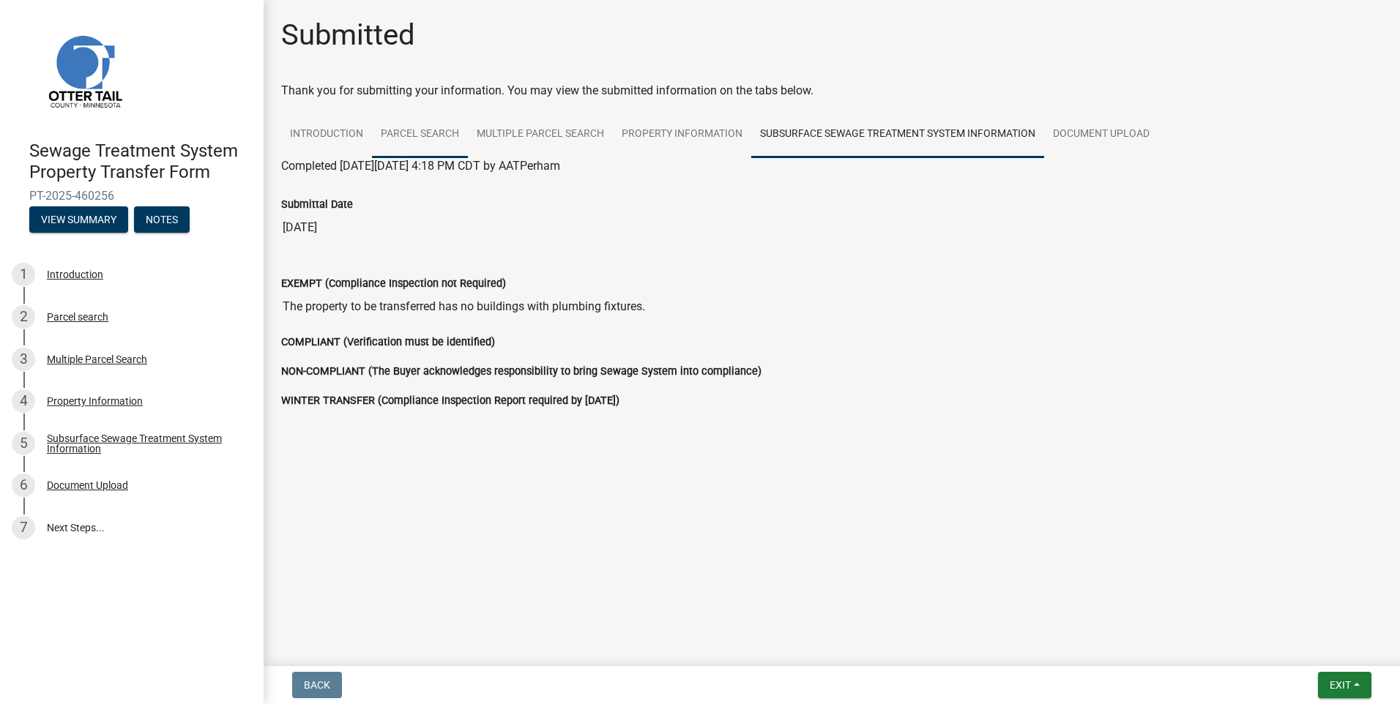
click at [410, 131] on link "Parcel search" at bounding box center [420, 134] width 96 height 47
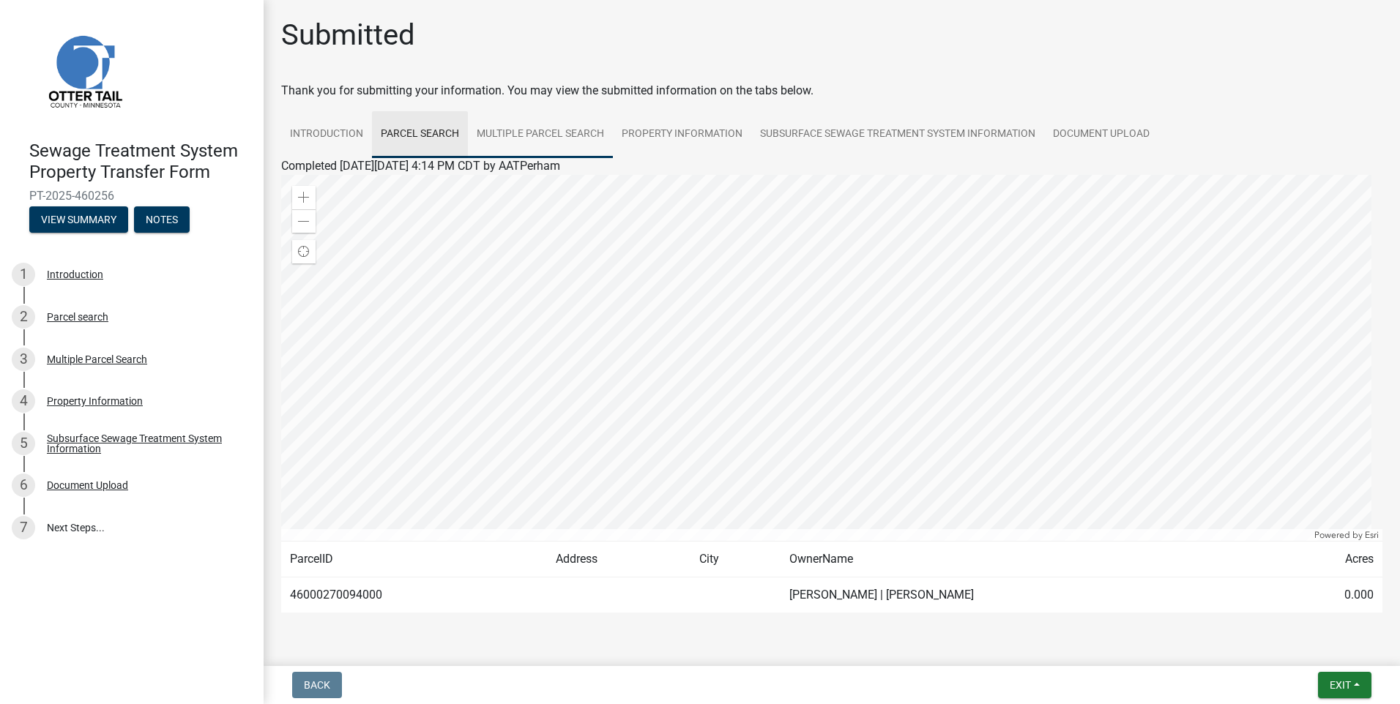
click at [531, 133] on link "Multiple Parcel Search" at bounding box center [540, 134] width 145 height 47
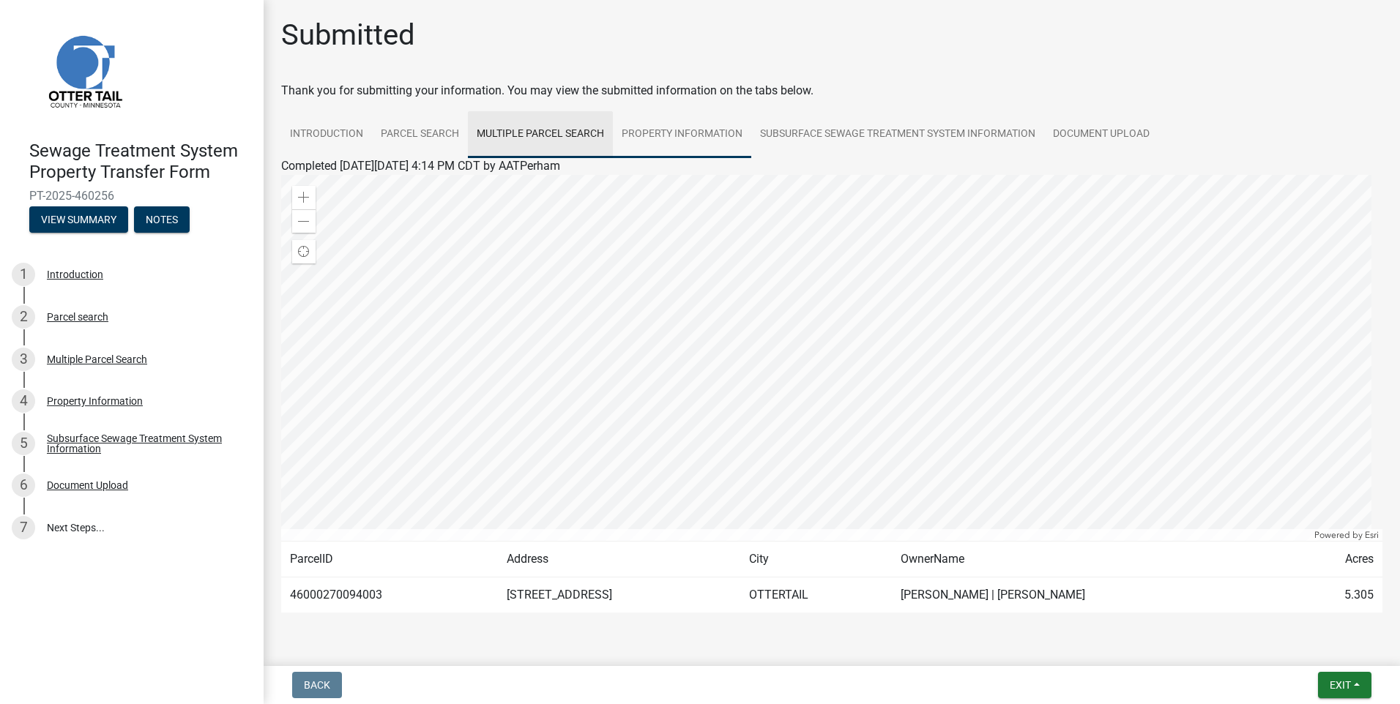
click at [660, 125] on link "Property Information" at bounding box center [682, 134] width 138 height 47
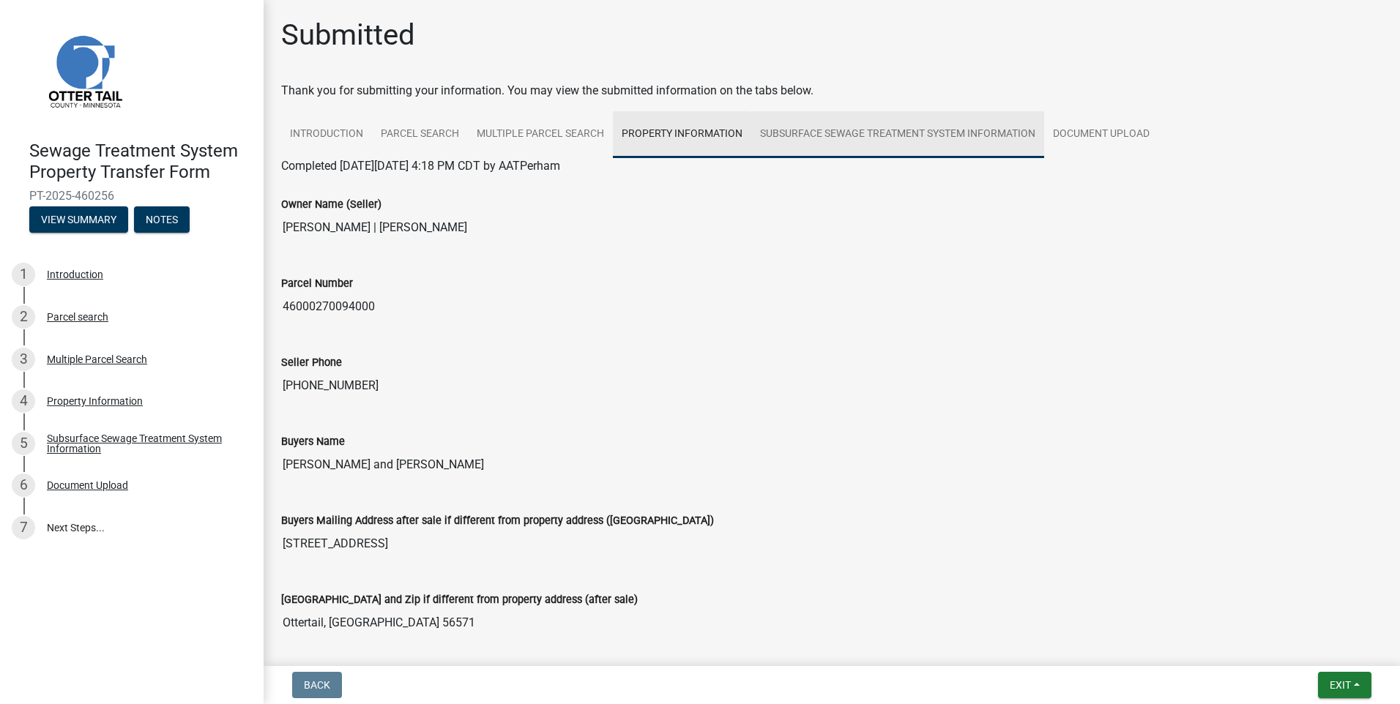
click at [893, 135] on link "Subsurface Sewage Treatment System Information" at bounding box center [897, 134] width 293 height 47
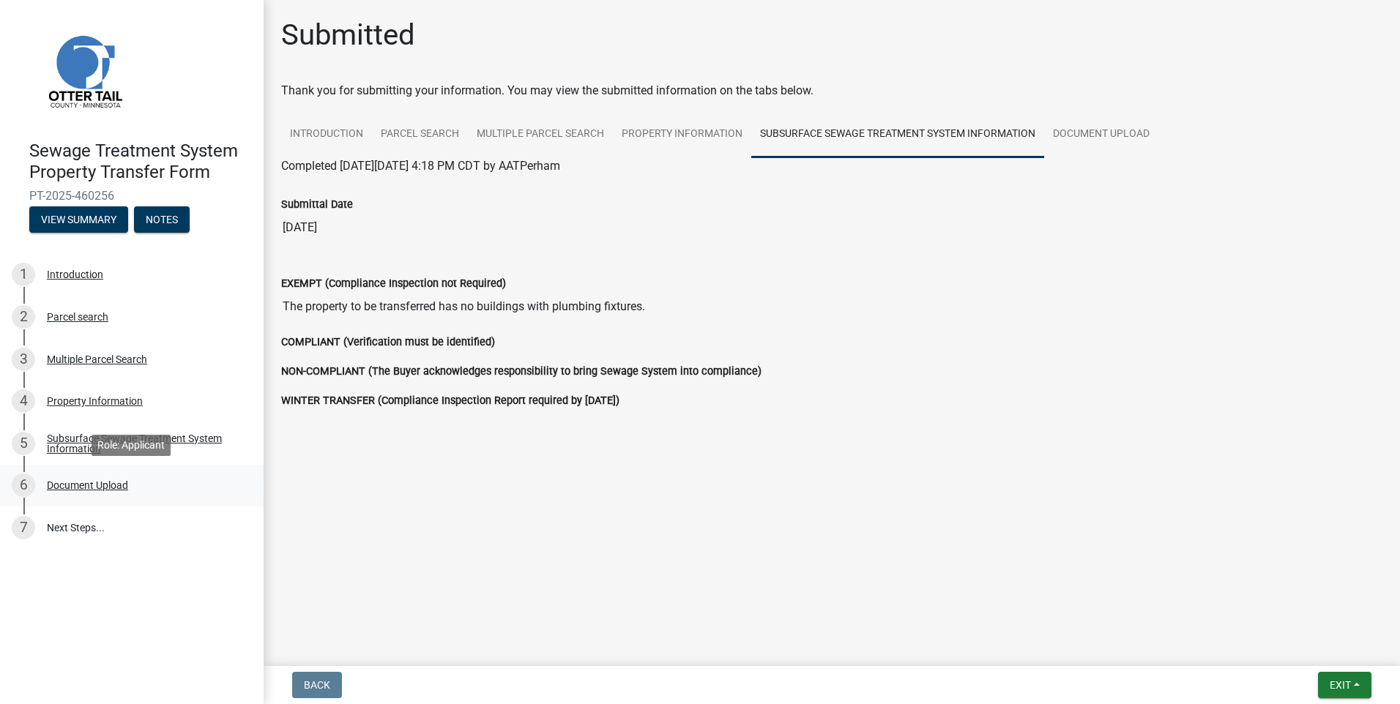
click at [72, 489] on div "Document Upload" at bounding box center [87, 485] width 81 height 10
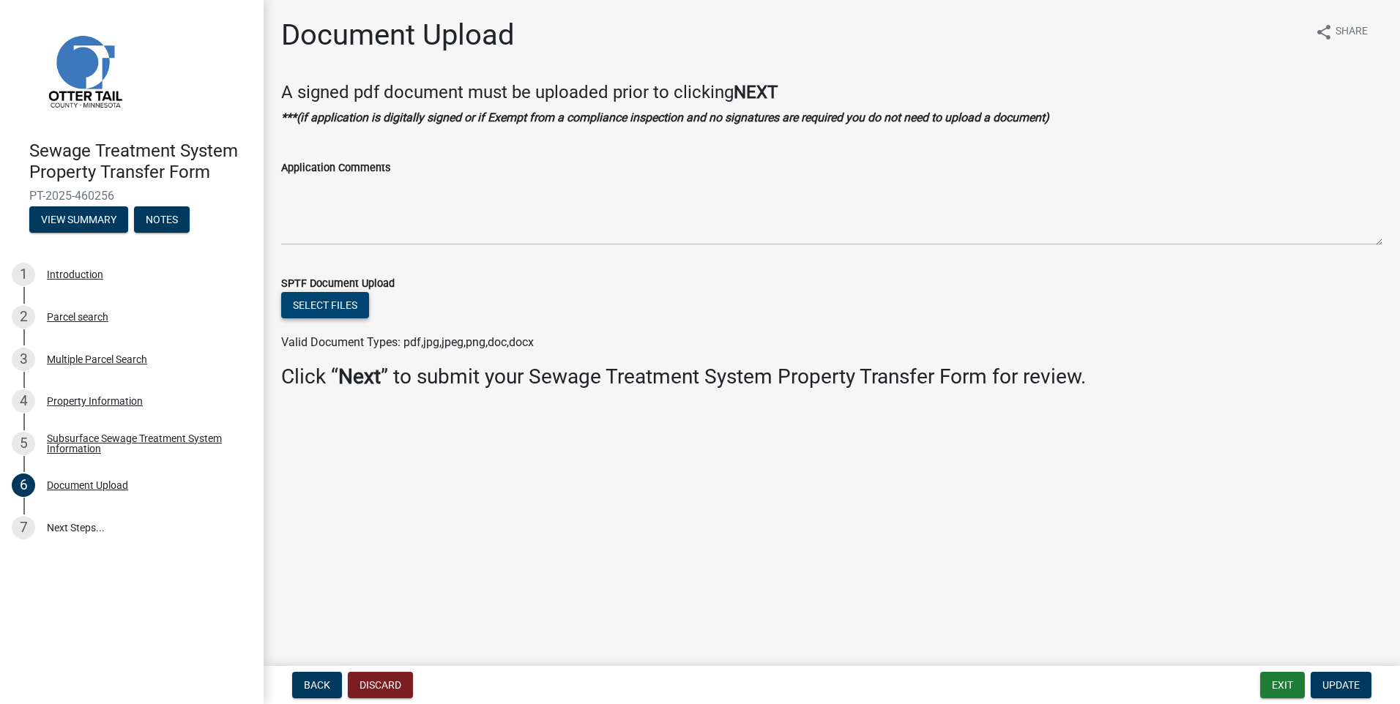
click at [344, 301] on button "Select files" at bounding box center [325, 305] width 88 height 26
click at [330, 308] on button "Select files" at bounding box center [325, 305] width 88 height 26
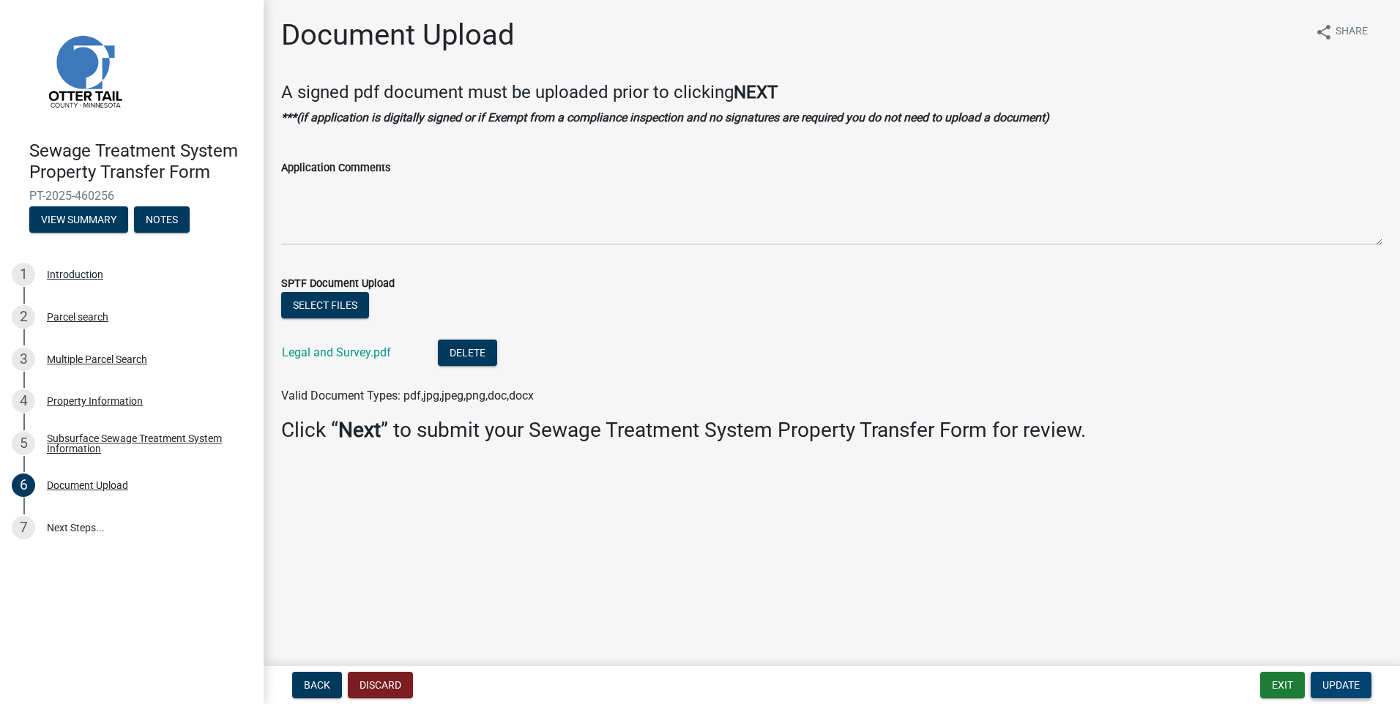
click at [1346, 692] on button "Update" at bounding box center [1341, 685] width 61 height 26
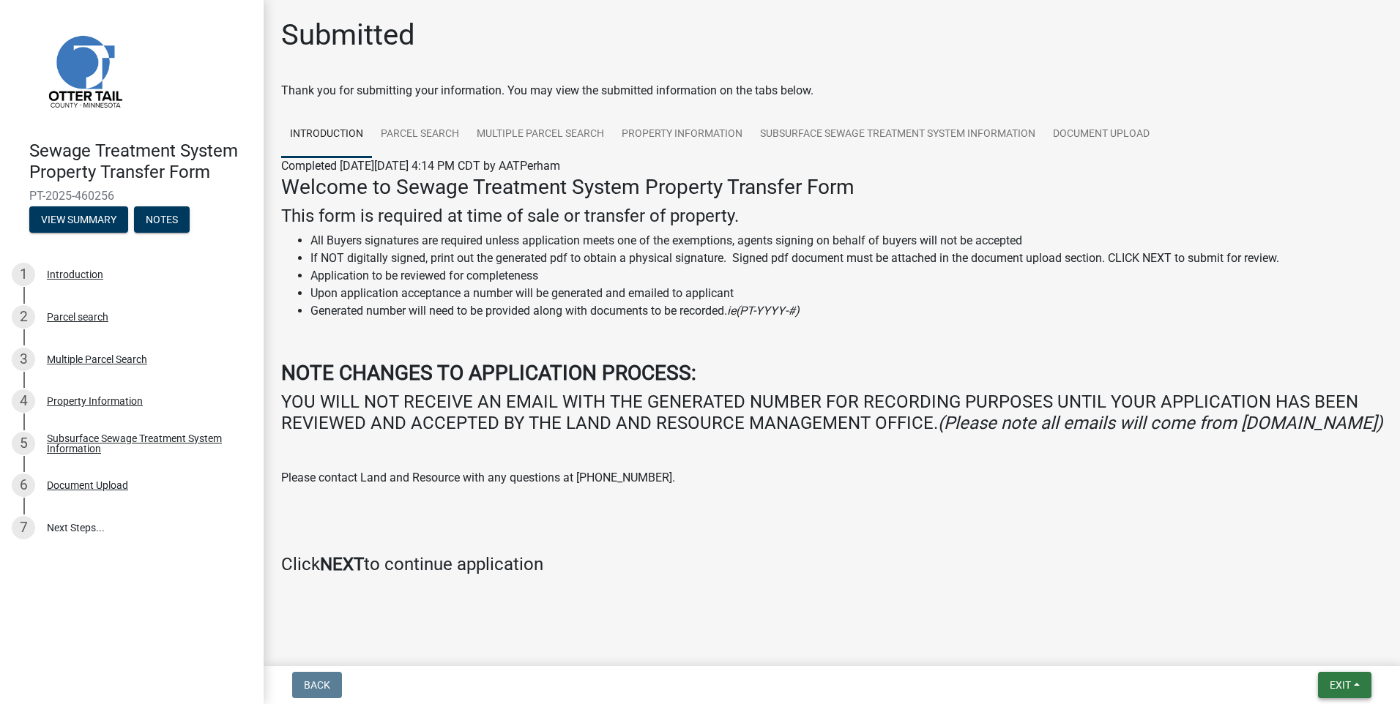
click at [1344, 684] on span "Exit" at bounding box center [1340, 686] width 21 height 12
click at [1333, 648] on button "Save & Exit" at bounding box center [1312, 647] width 117 height 35
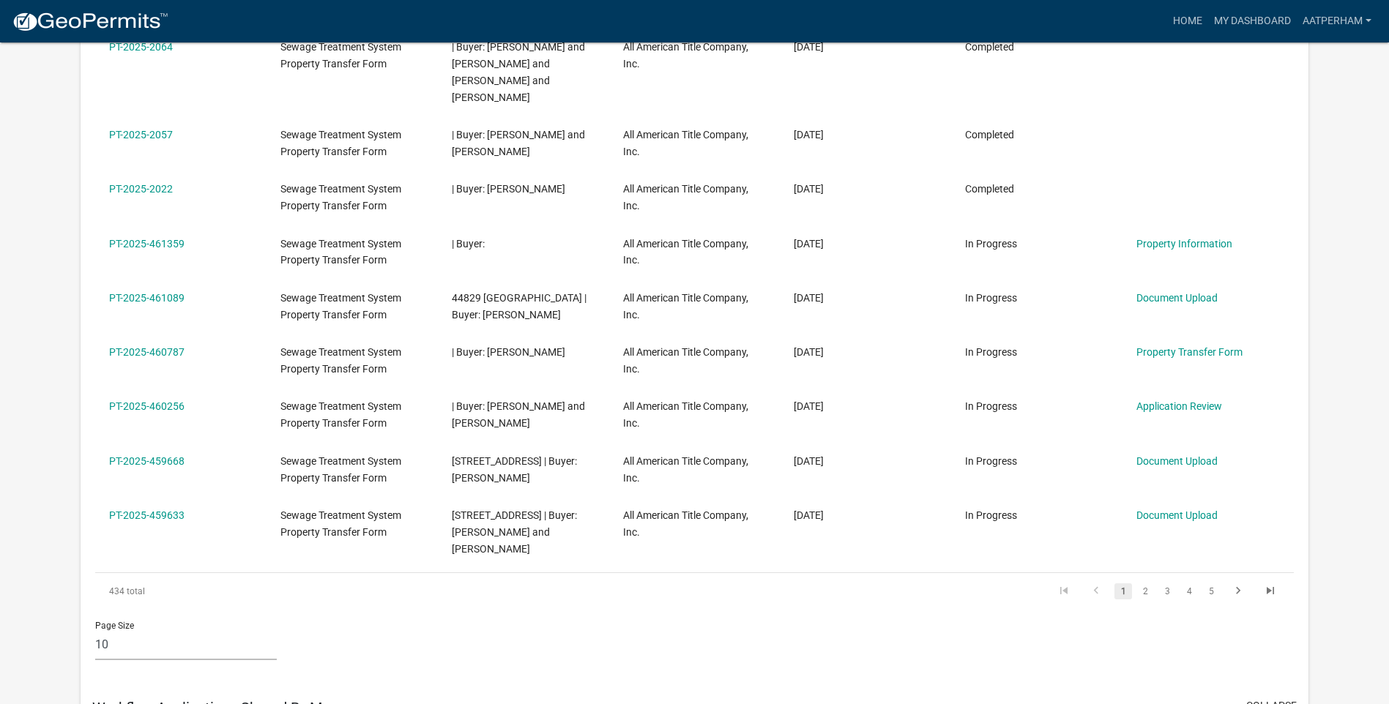
scroll to position [513, 0]
